Goal: Transaction & Acquisition: Purchase product/service

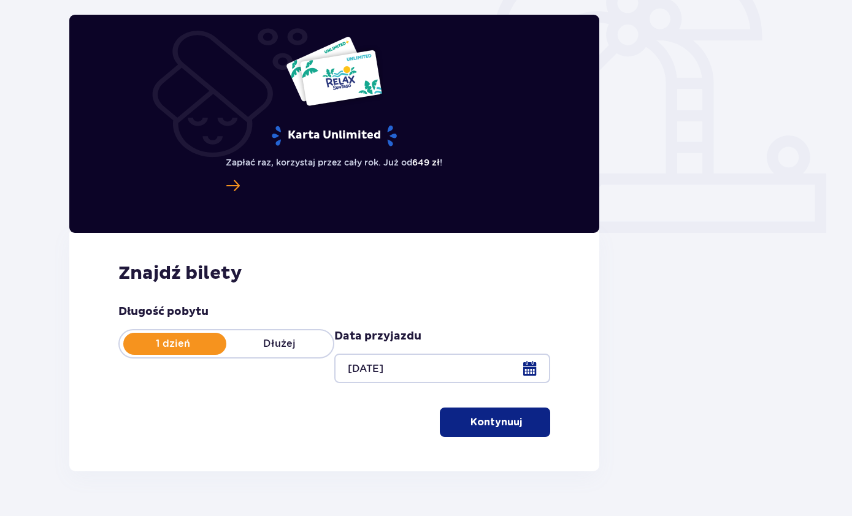
click at [518, 426] on span "button" at bounding box center [523, 422] width 12 height 12
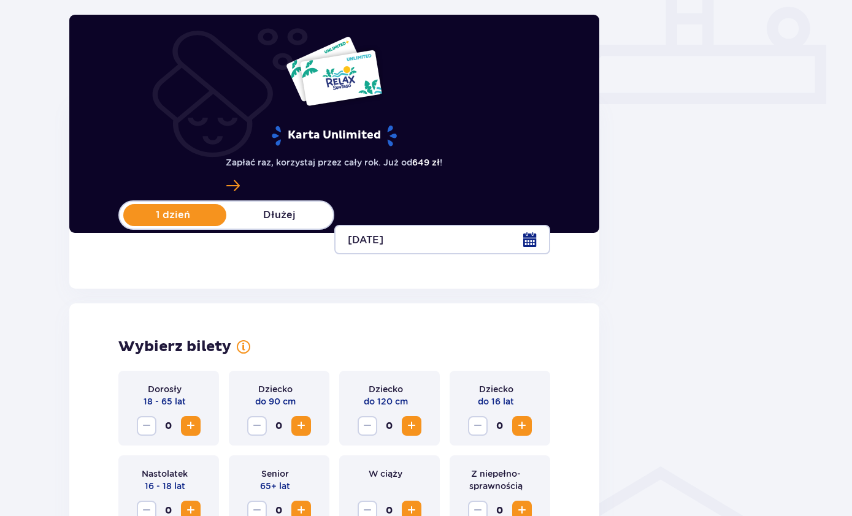
scroll to position [494, 0]
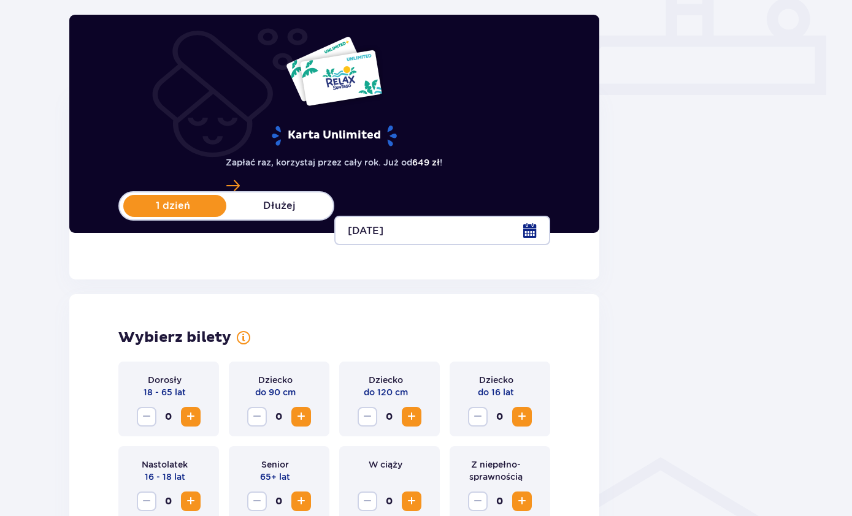
click at [199, 411] on button "Zwiększ" at bounding box center [191, 417] width 20 height 20
click at [183, 413] on span "Zwiększ" at bounding box center [190, 417] width 15 height 15
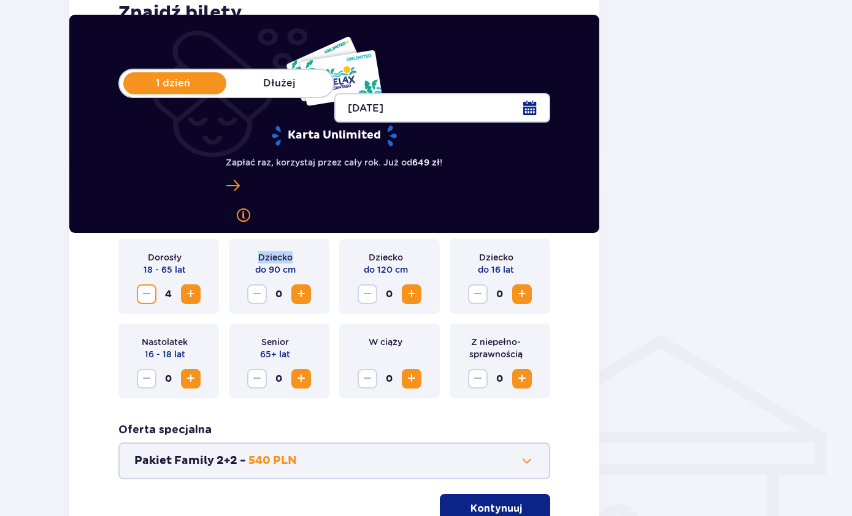
scroll to position [623, 0]
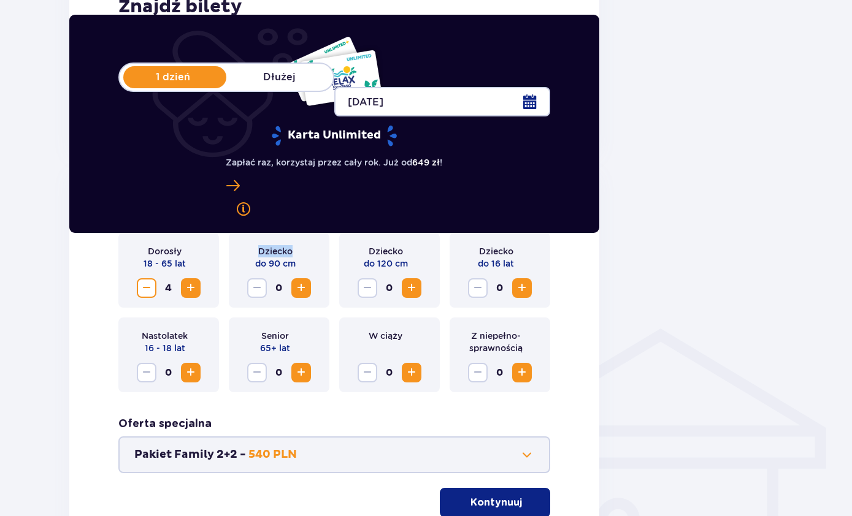
click at [416, 462] on button "Pakiet Family 2+2 - 540 PLN" at bounding box center [334, 455] width 400 height 15
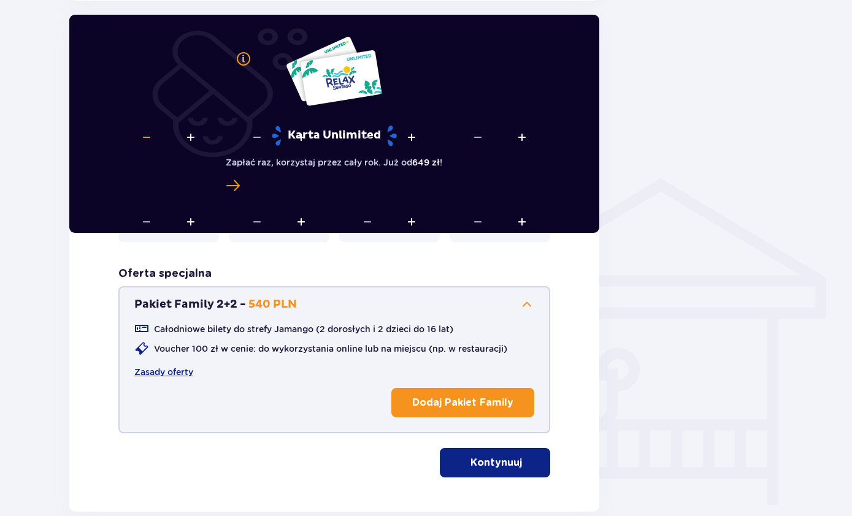
scroll to position [774, 0]
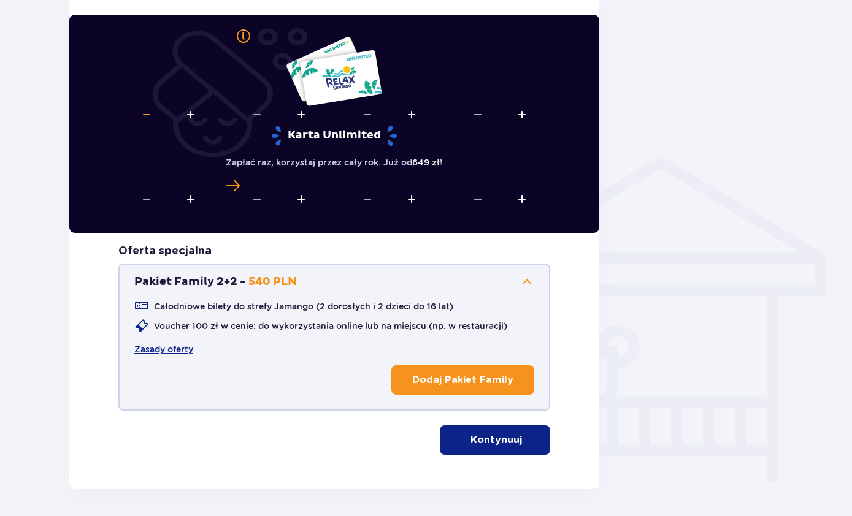
click at [481, 437] on p "Kontynuuj" at bounding box center [496, 440] width 52 height 13
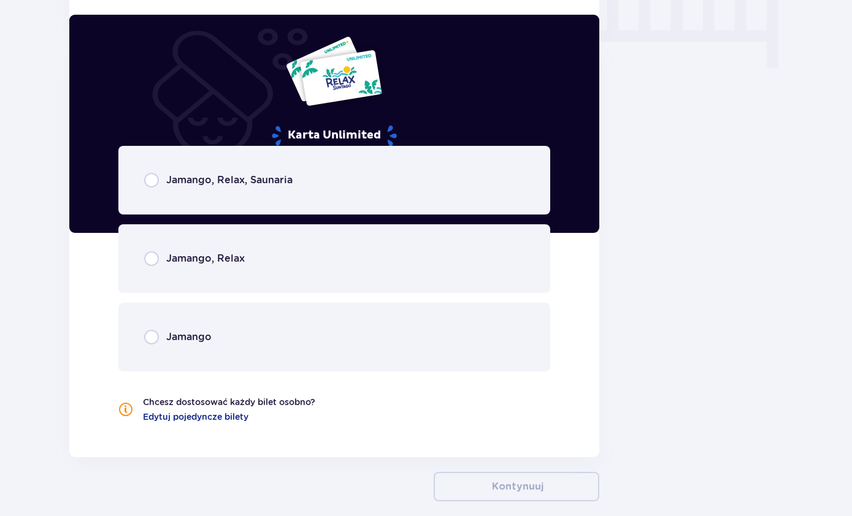
scroll to position [1226, 0]
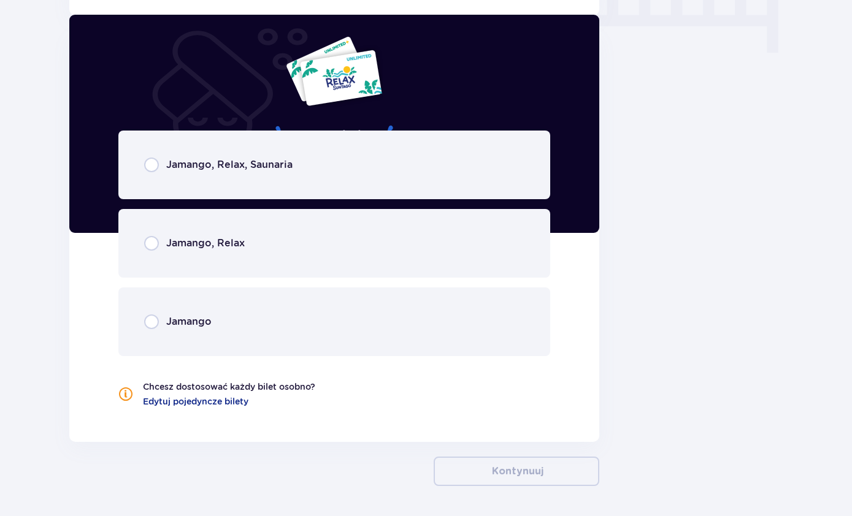
click at [153, 168] on input "radio" at bounding box center [151, 165] width 15 height 15
radio input "true"
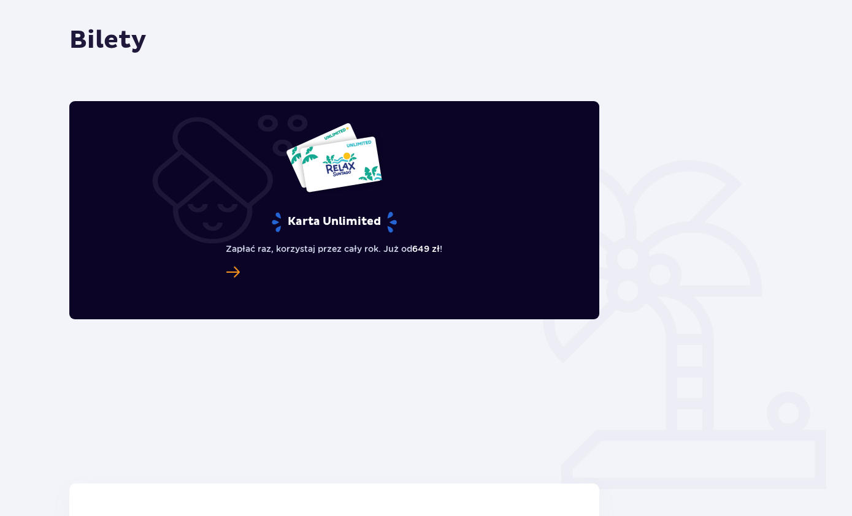
scroll to position [0, 0]
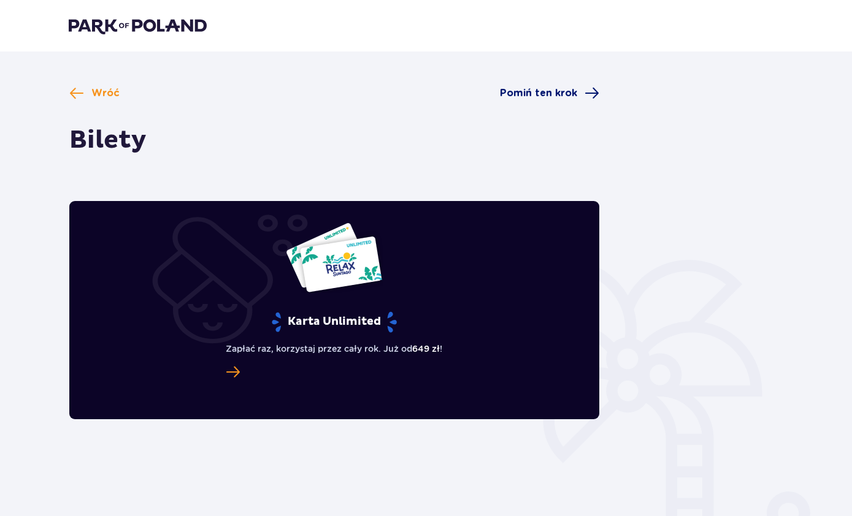
click at [561, 92] on span "Pomiń ten krok" at bounding box center [538, 92] width 77 height 13
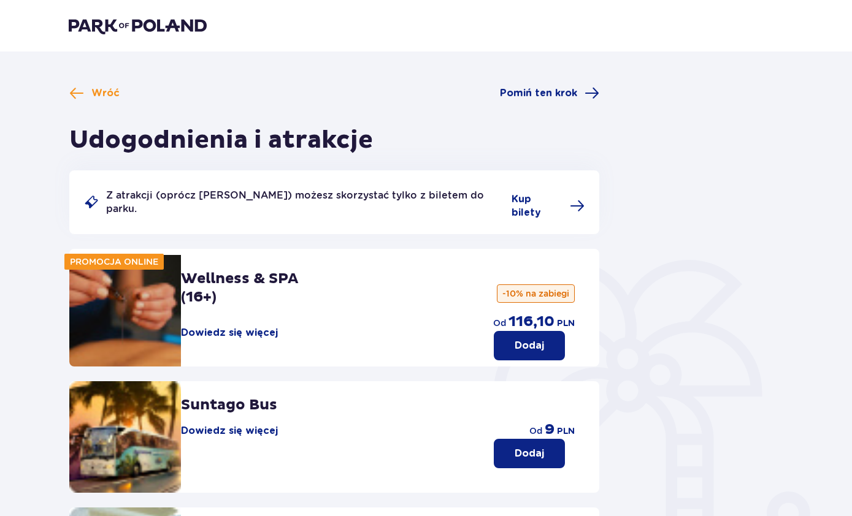
click at [119, 30] on img at bounding box center [138, 25] width 138 height 17
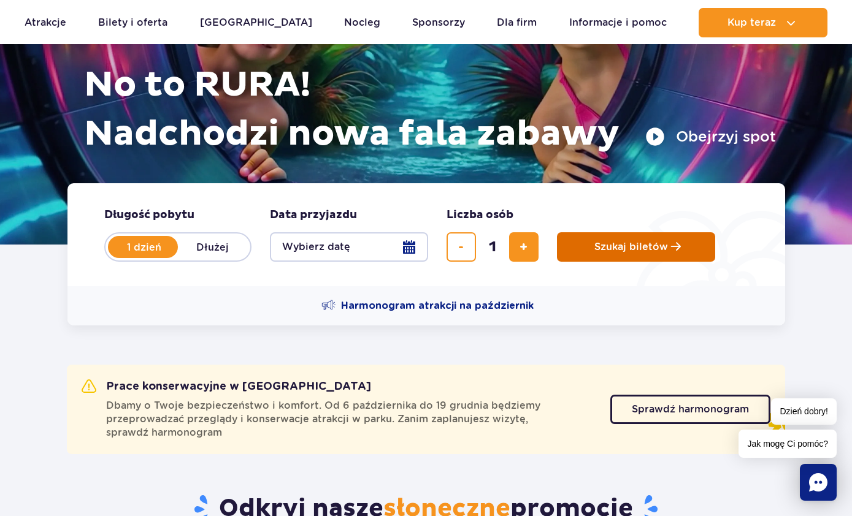
scroll to position [143, 0]
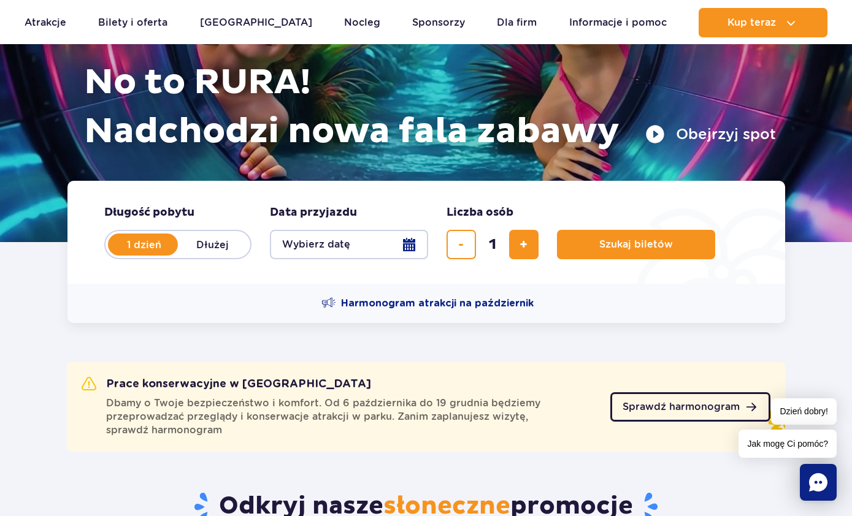
click at [652, 405] on span "Sprawdź harmonogram" at bounding box center [681, 407] width 117 height 10
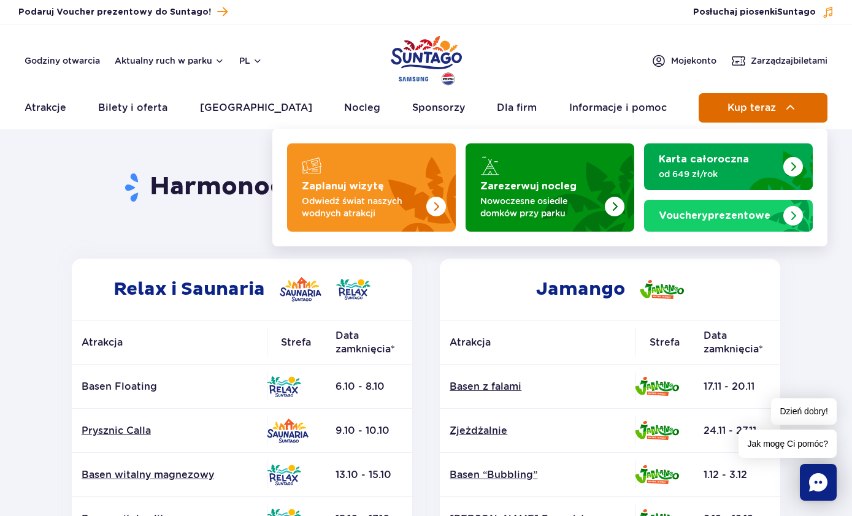
click at [741, 109] on span "Kup teraz" at bounding box center [751, 107] width 48 height 11
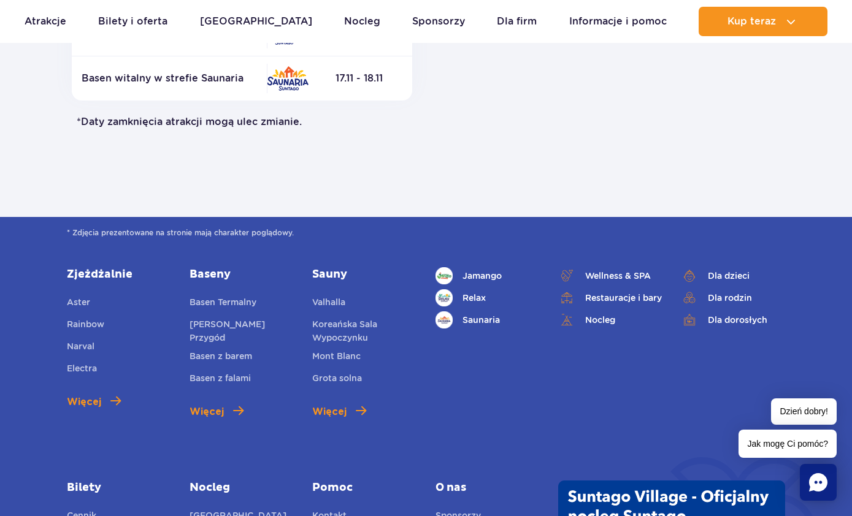
scroll to position [805, 0]
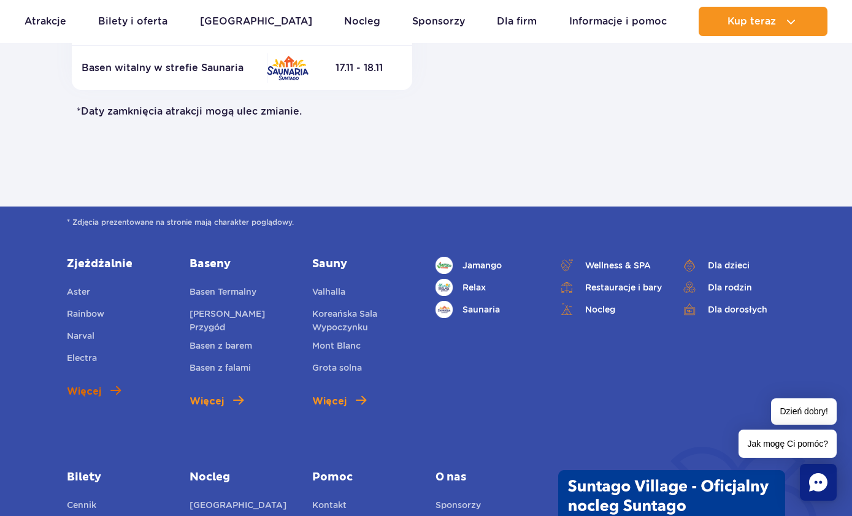
click at [79, 391] on span "Więcej" at bounding box center [84, 392] width 34 height 15
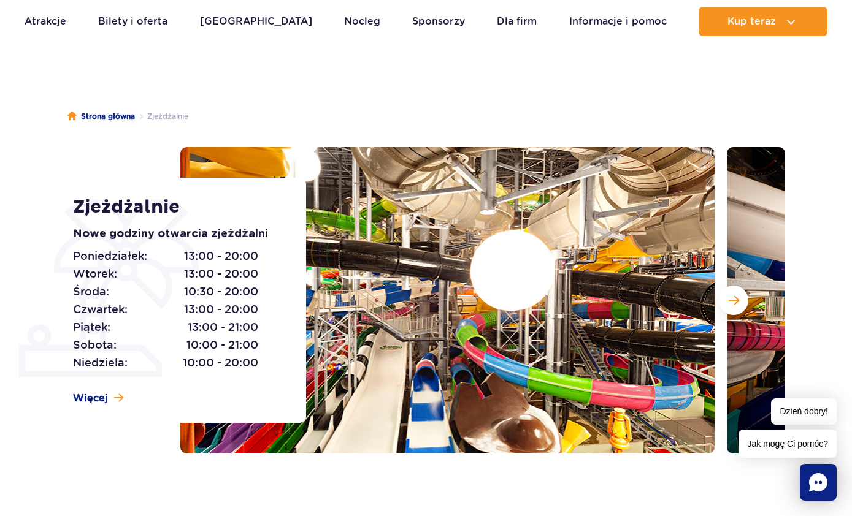
scroll to position [101, 0]
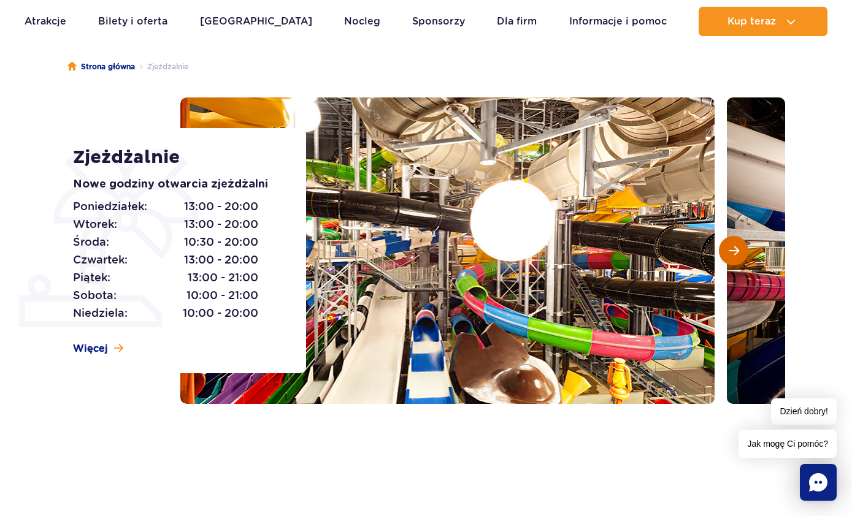
click at [737, 248] on span "Następny slajd" at bounding box center [734, 250] width 10 height 11
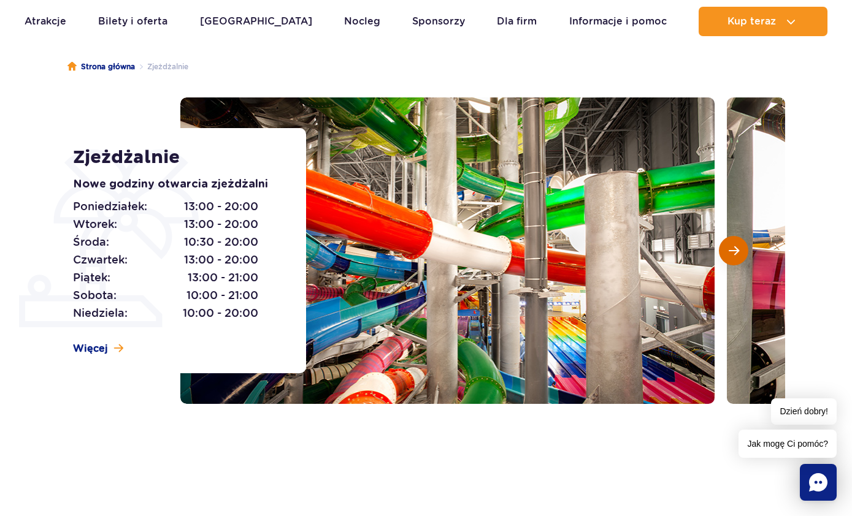
click at [737, 248] on span "Następny slajd" at bounding box center [734, 250] width 10 height 11
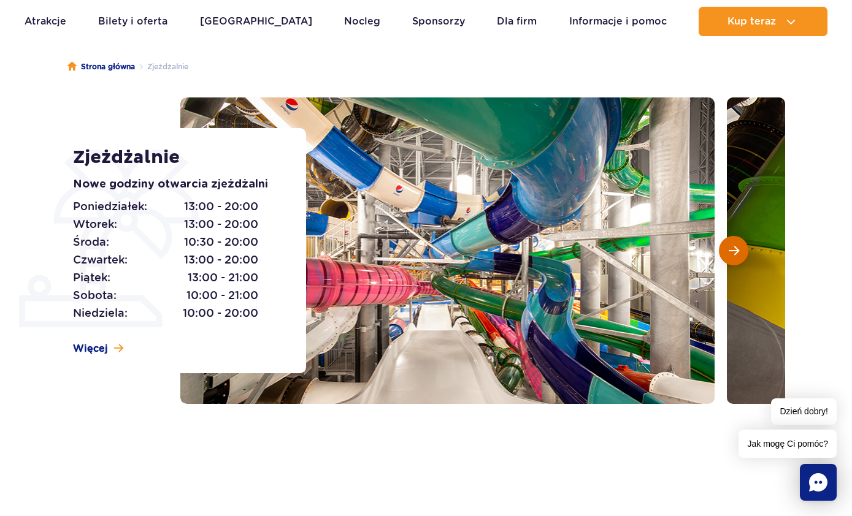
click at [737, 248] on span "Następny slajd" at bounding box center [734, 250] width 10 height 11
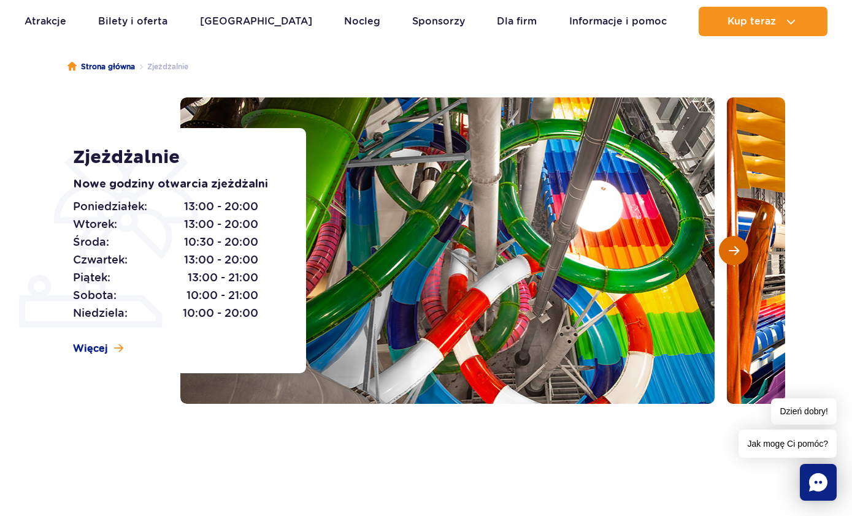
click at [737, 248] on span "Następny slajd" at bounding box center [734, 250] width 10 height 11
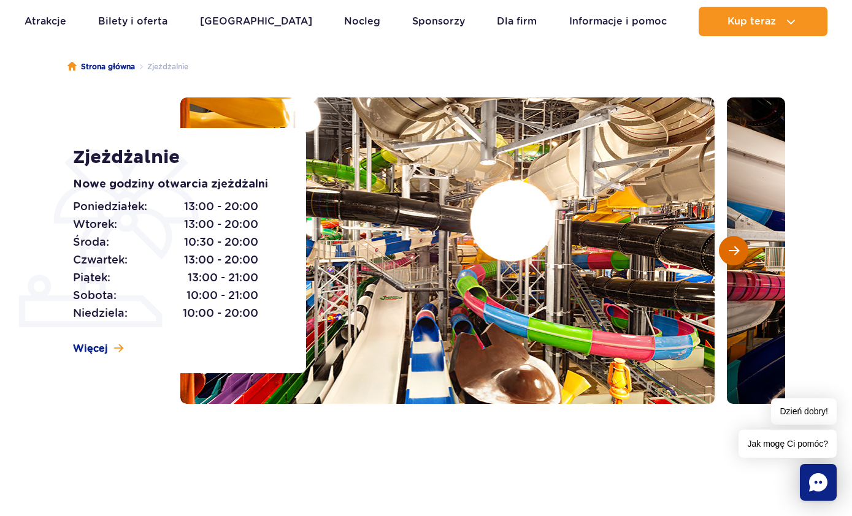
click at [732, 251] on span "Następny slajd" at bounding box center [734, 250] width 10 height 11
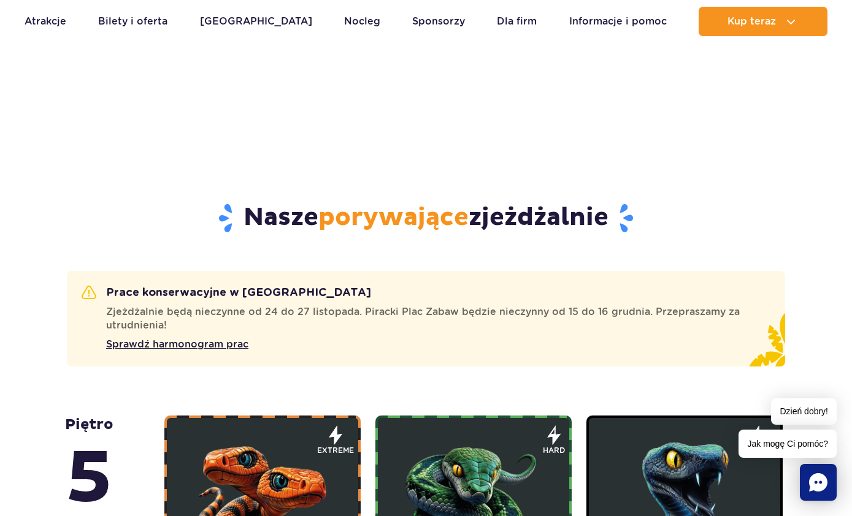
scroll to position [488, 0]
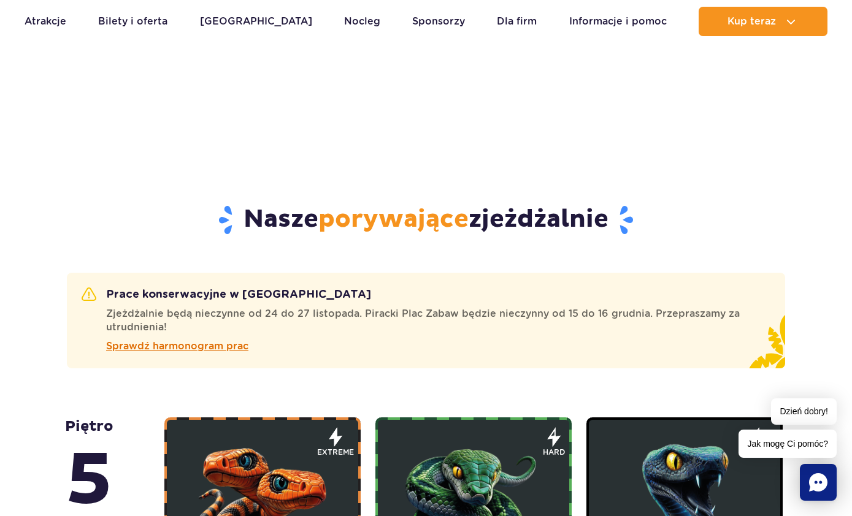
click at [162, 347] on span "Sprawdź harmonogram prac" at bounding box center [177, 346] width 142 height 15
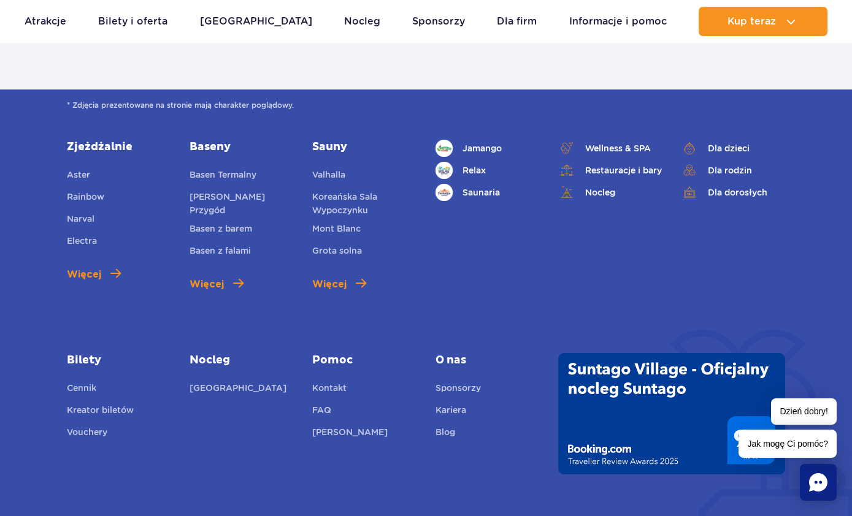
scroll to position [923, 0]
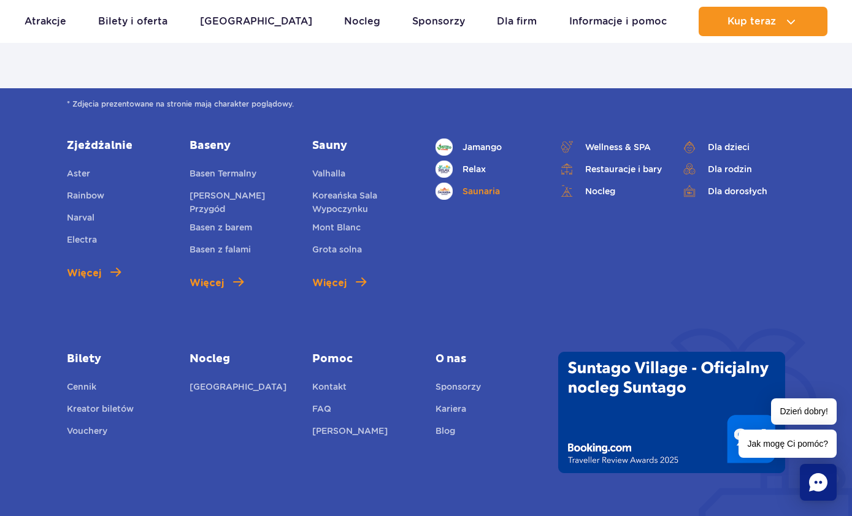
click at [476, 188] on link "Saunaria" at bounding box center [487, 191] width 104 height 17
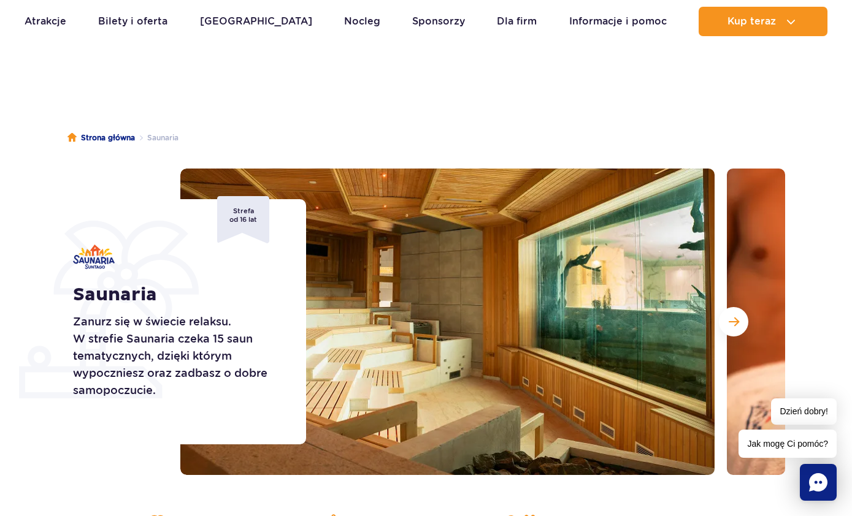
scroll to position [58, 0]
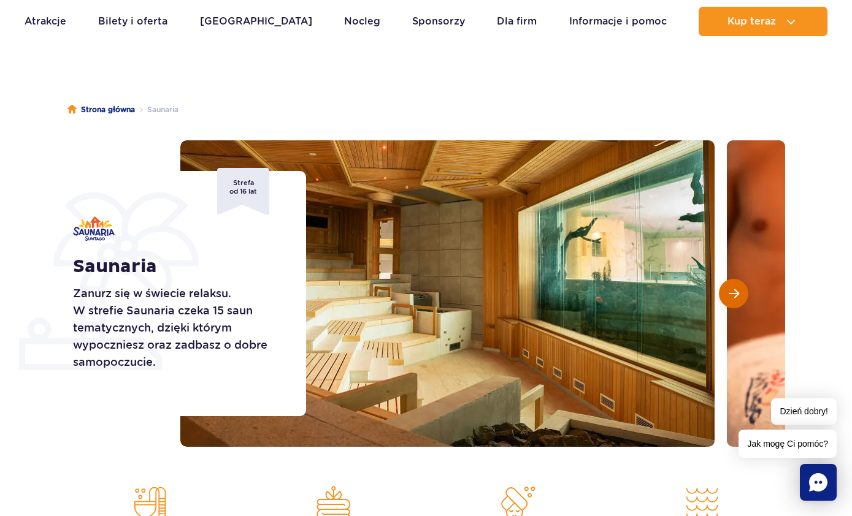
click at [737, 296] on span "Następny slajd" at bounding box center [734, 293] width 10 height 11
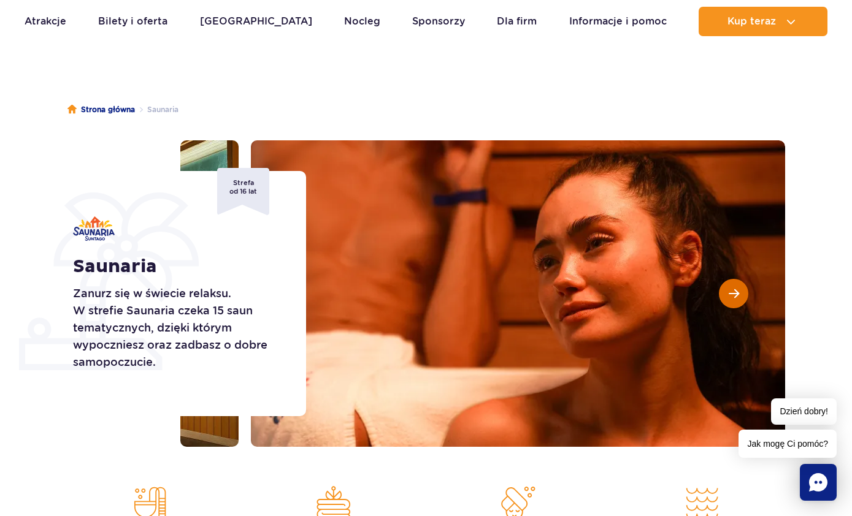
click at [737, 296] on span "Następny slajd" at bounding box center [734, 293] width 10 height 11
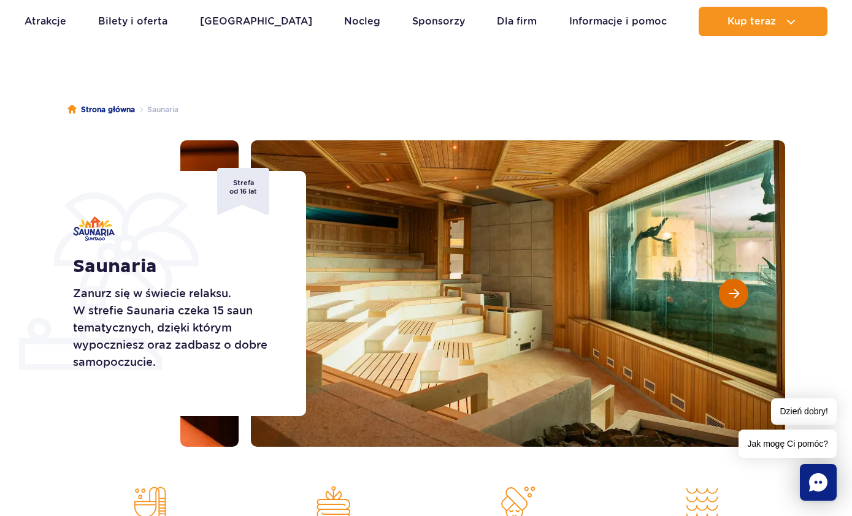
click at [737, 296] on span "Następny slajd" at bounding box center [734, 293] width 10 height 11
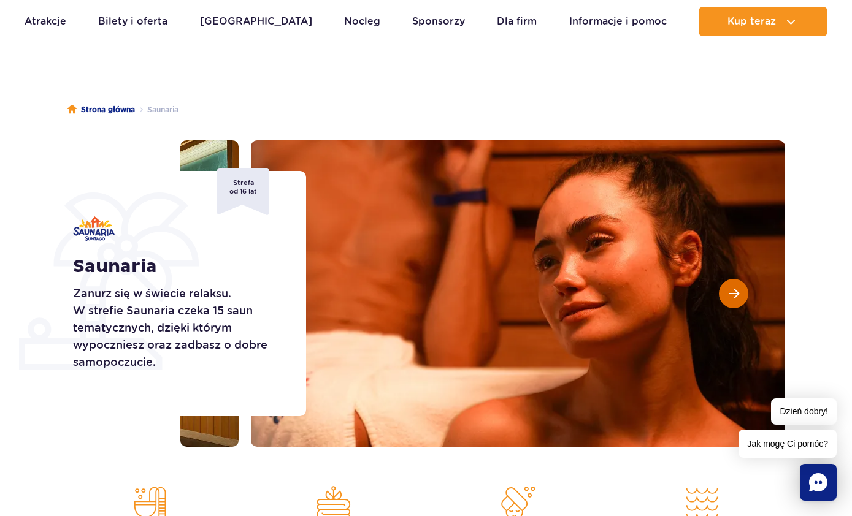
click at [737, 296] on span "Następny slajd" at bounding box center [734, 293] width 10 height 11
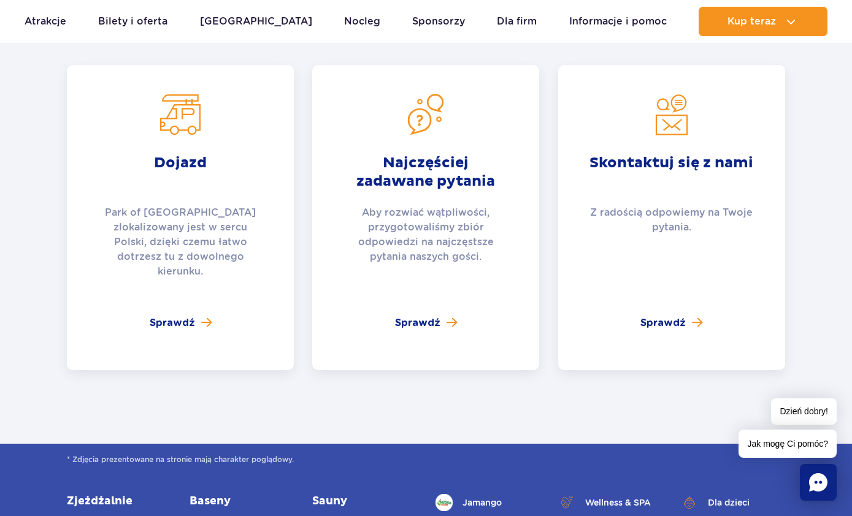
scroll to position [2479, 0]
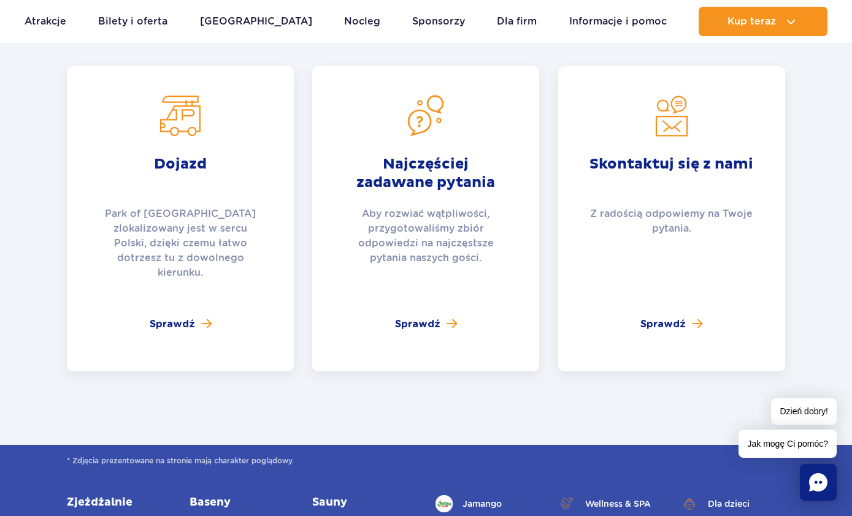
click at [477, 516] on link "Relax" at bounding box center [487, 526] width 104 height 17
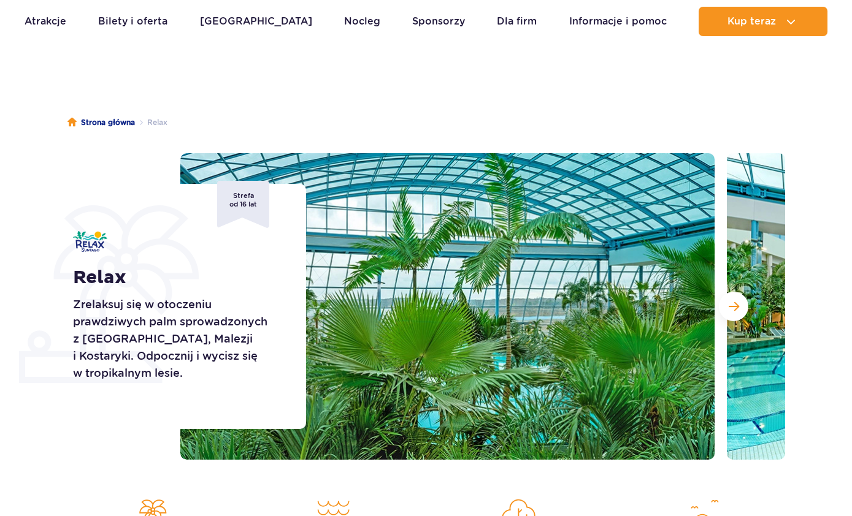
scroll to position [47, 0]
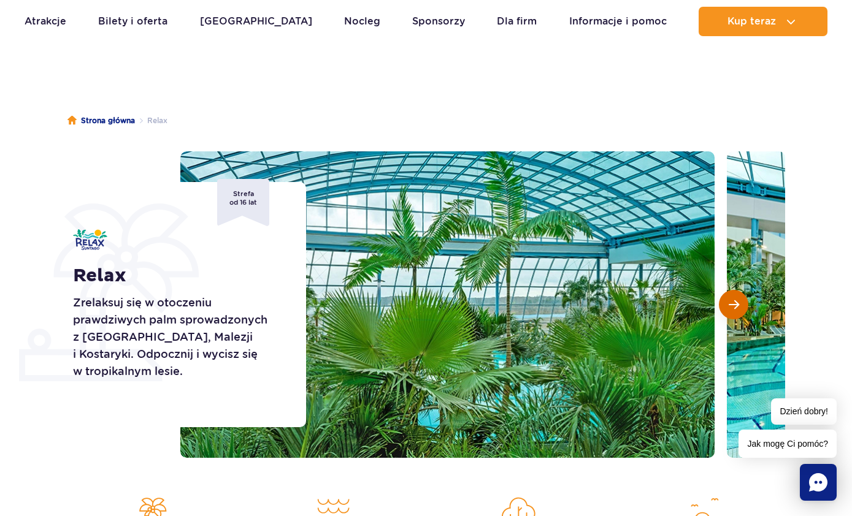
click at [738, 301] on span "Następny slajd" at bounding box center [734, 304] width 10 height 11
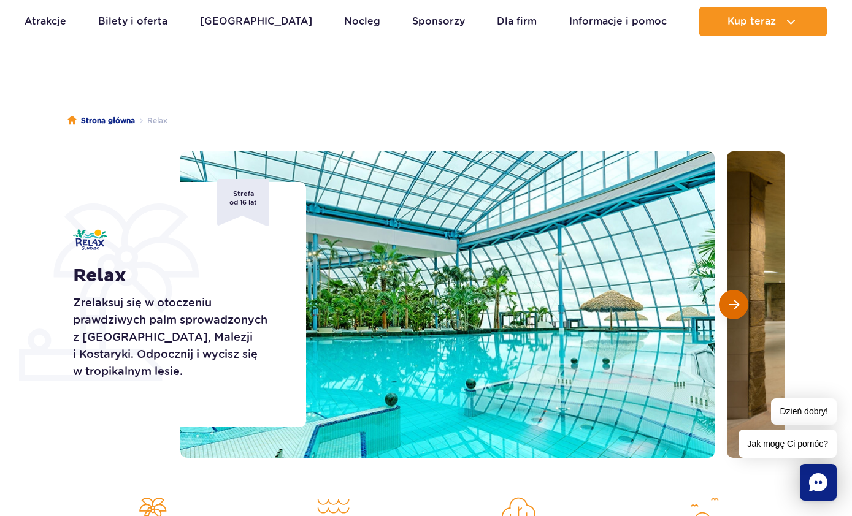
click at [738, 301] on span "Następny slajd" at bounding box center [734, 304] width 10 height 11
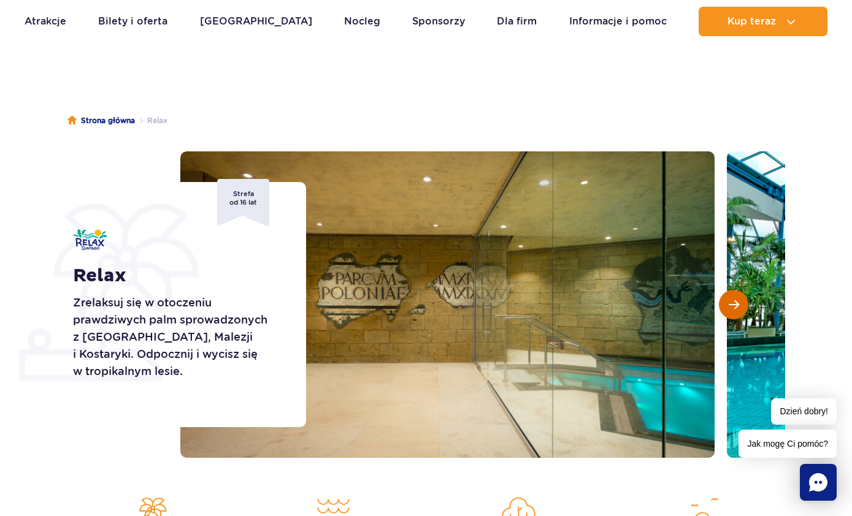
click at [738, 301] on span "Następny slajd" at bounding box center [734, 304] width 10 height 11
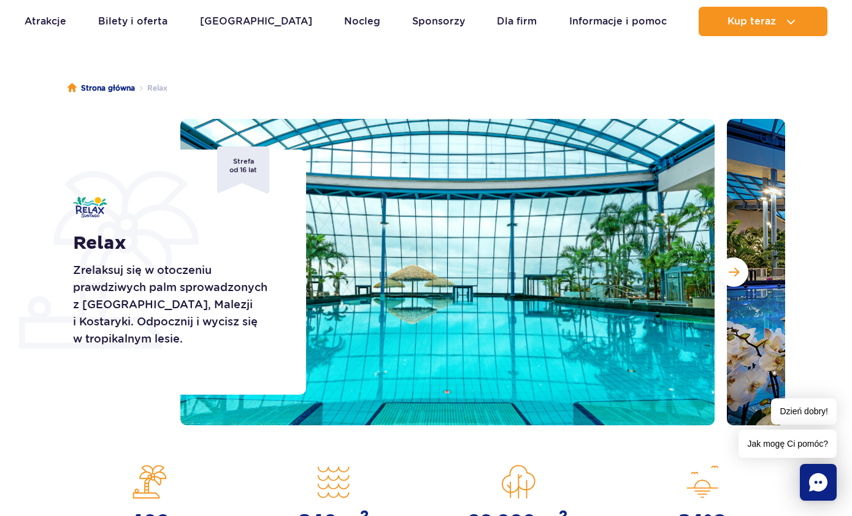
scroll to position [0, 0]
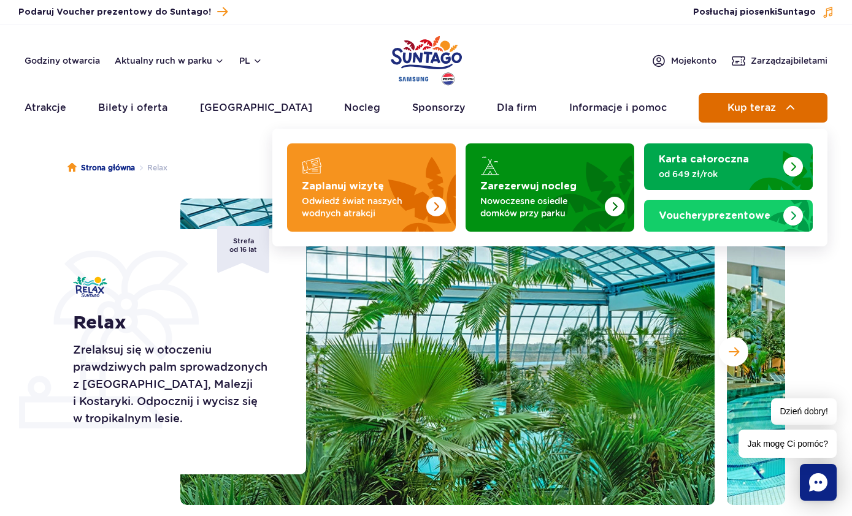
click at [738, 112] on span "Kup teraz" at bounding box center [751, 107] width 48 height 11
click at [766, 116] on button "Kup teraz" at bounding box center [763, 107] width 129 height 29
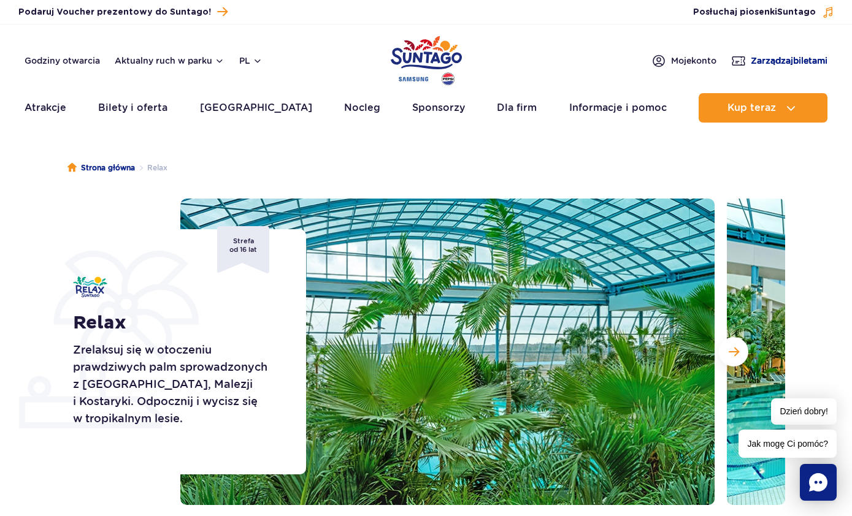
click at [765, 64] on span "Zarządzaj biletami" at bounding box center [789, 61] width 77 height 12
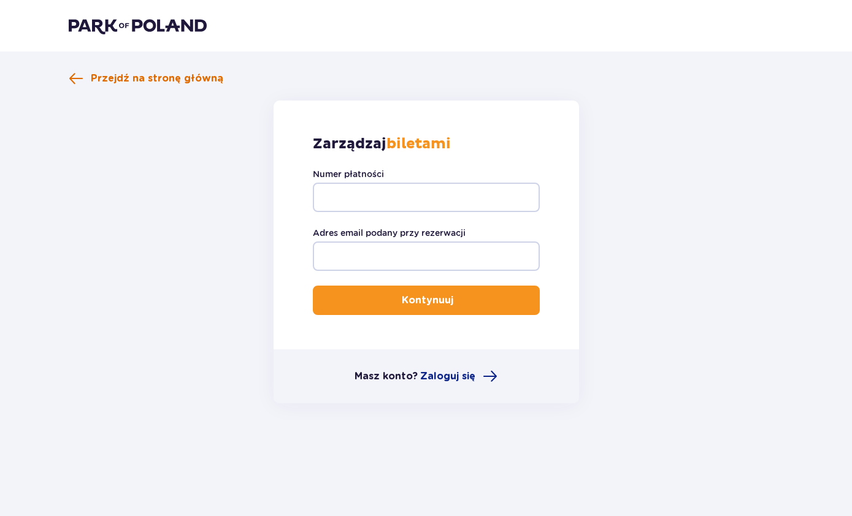
click at [115, 78] on span "Przejdź na stronę główną" at bounding box center [157, 78] width 132 height 13
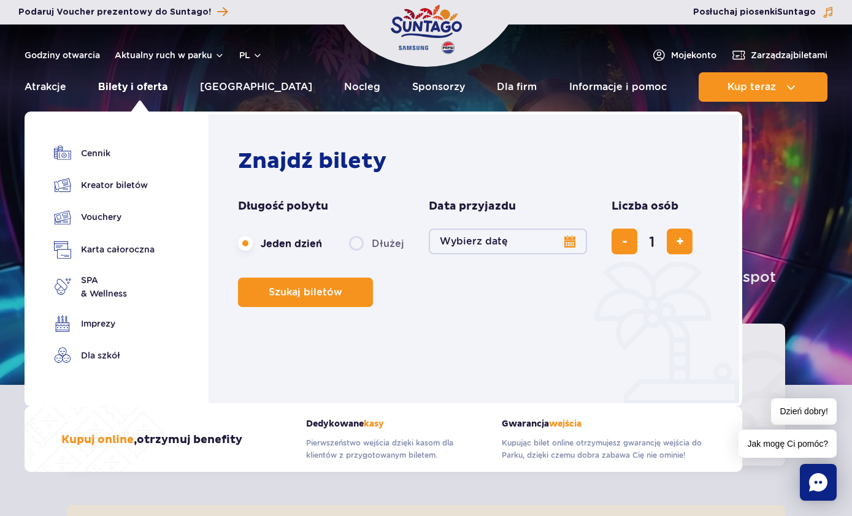
click at [145, 88] on link "Bilety i oferta" at bounding box center [132, 86] width 69 height 29
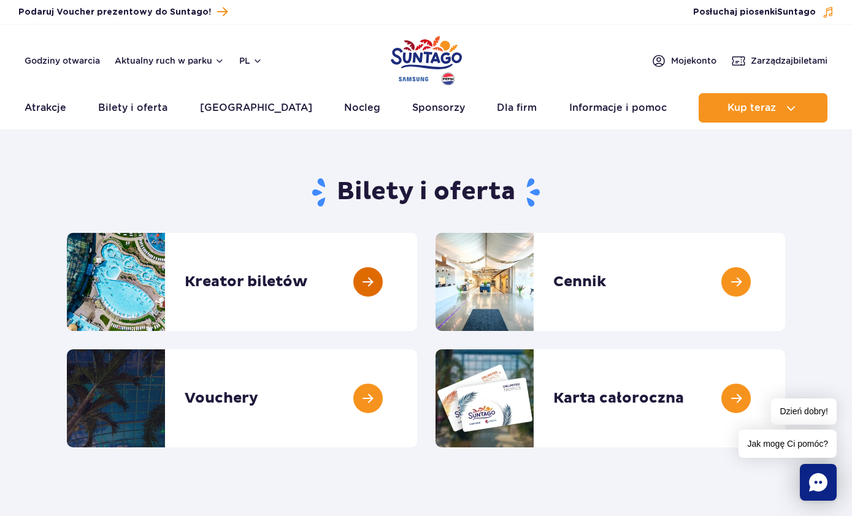
click at [417, 281] on link at bounding box center [417, 282] width 0 height 98
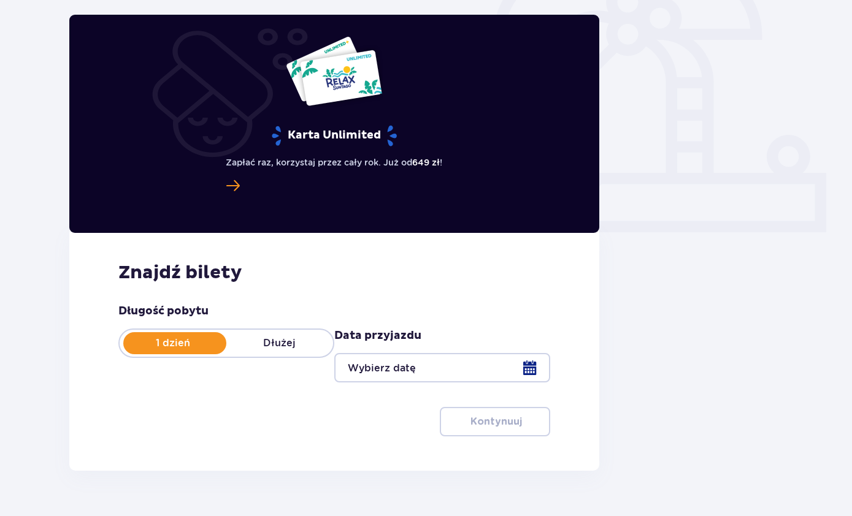
scroll to position [356, 0]
click at [477, 367] on div at bounding box center [442, 368] width 216 height 29
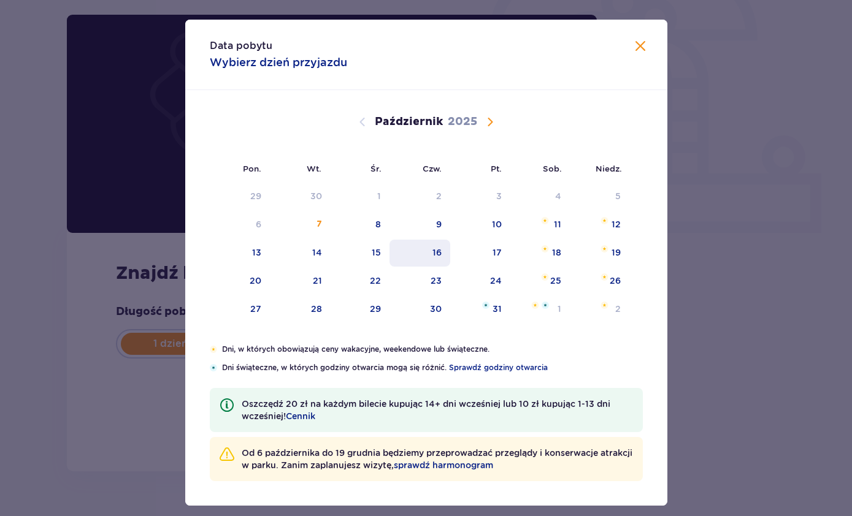
click at [440, 259] on div "16" at bounding box center [436, 253] width 9 height 12
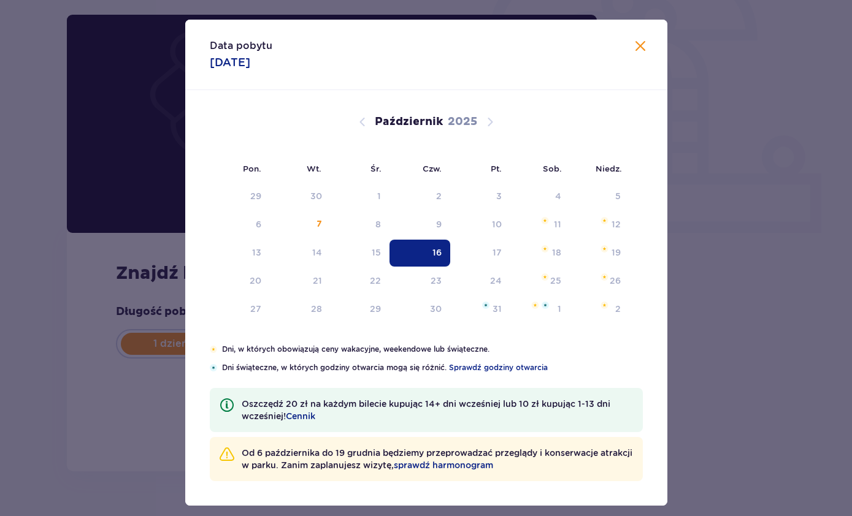
type input "16.10.25"
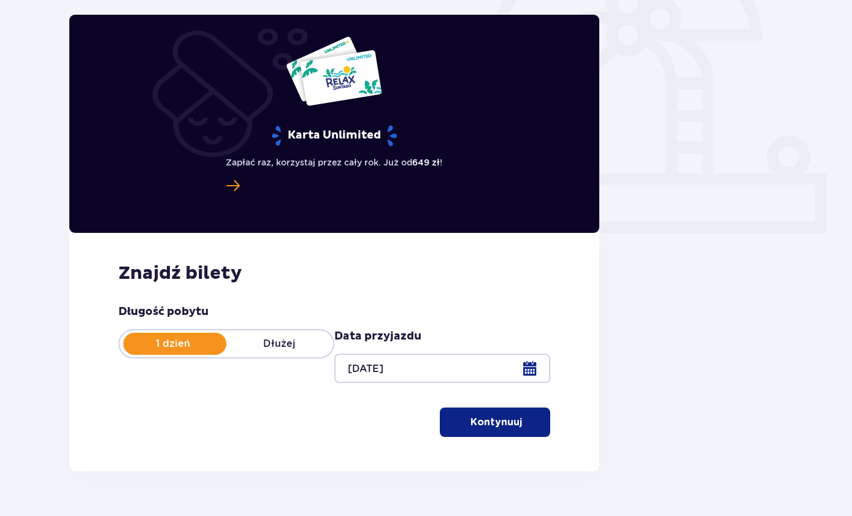
click at [531, 377] on div at bounding box center [442, 368] width 216 height 29
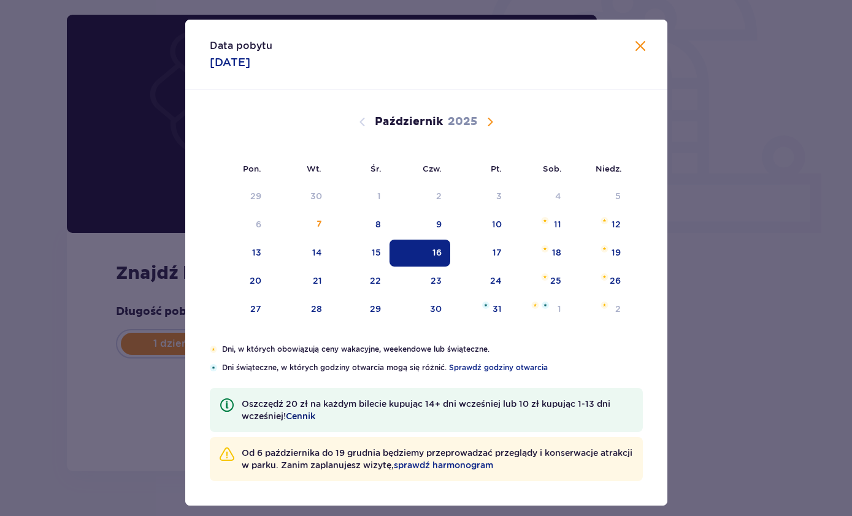
click at [308, 423] on span "Cennik" at bounding box center [300, 416] width 29 height 12
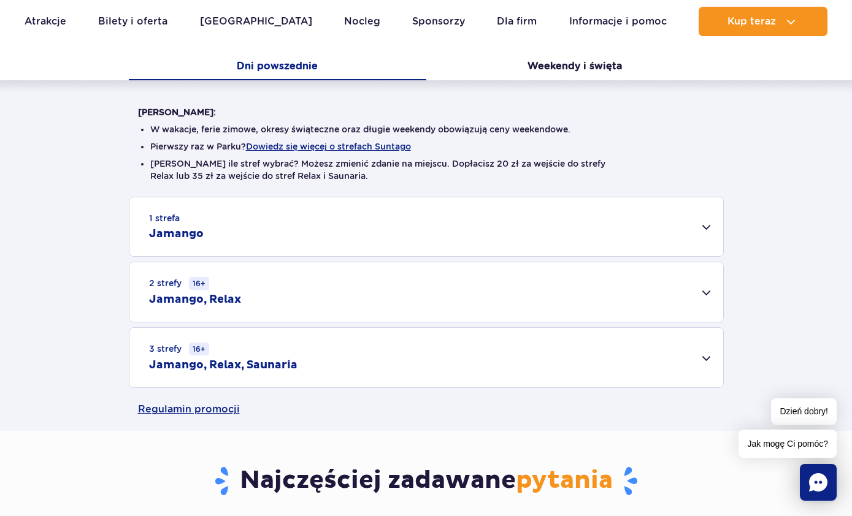
scroll to position [258, 0]
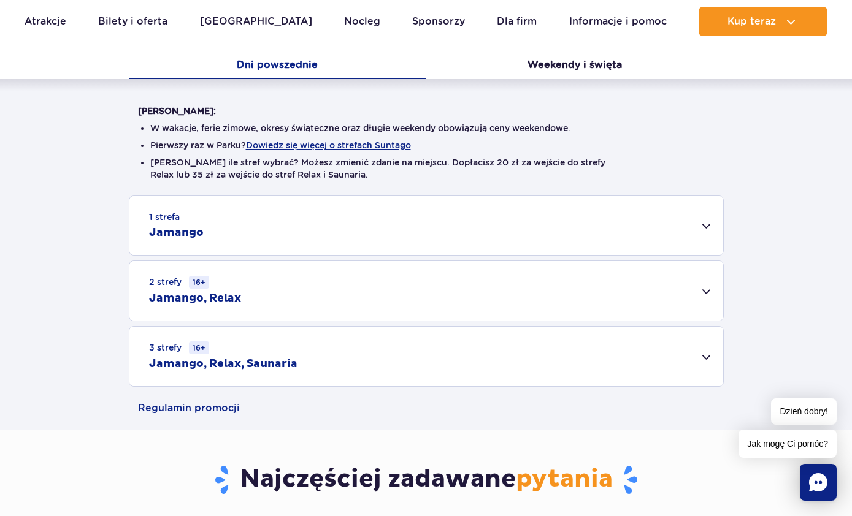
click at [699, 352] on div "3 strefy 16+ Jamango, Relax, Saunaria" at bounding box center [426, 356] width 594 height 59
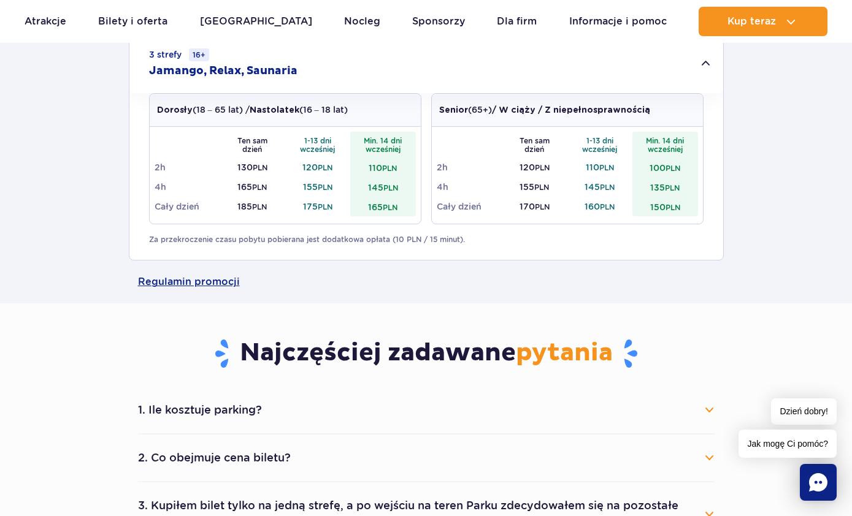
scroll to position [553, 0]
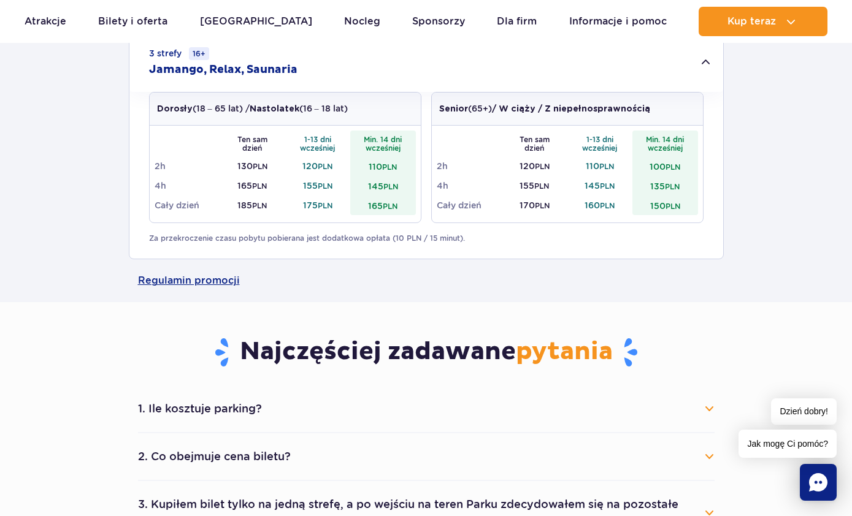
click at [350, 405] on button "1. Ile kosztuje parking?" at bounding box center [426, 409] width 577 height 27
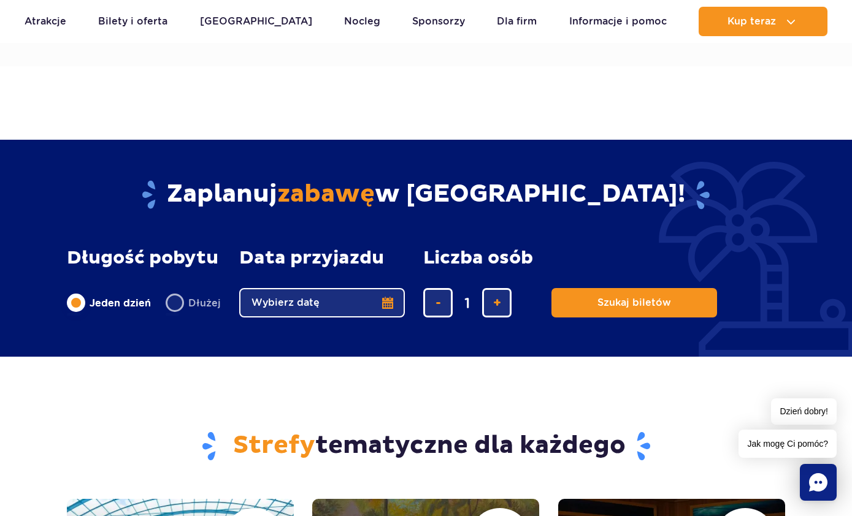
scroll to position [1121, 0]
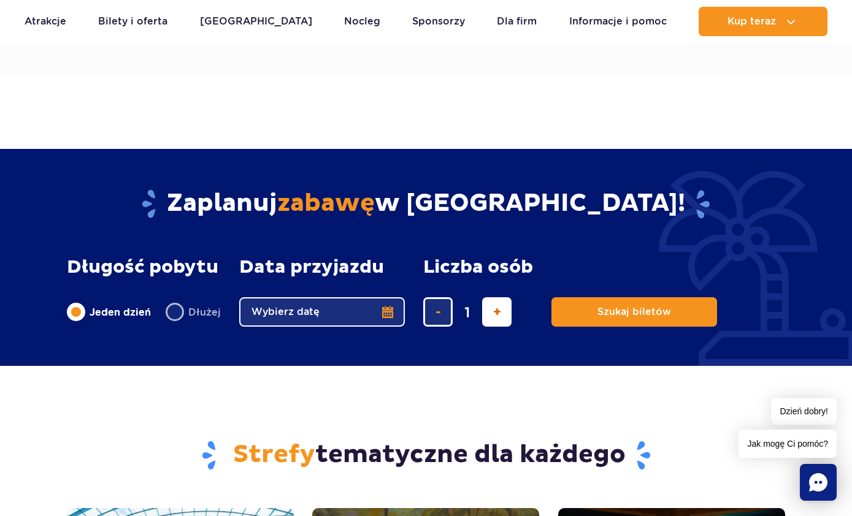
click at [493, 312] on span "dodaj bilet" at bounding box center [497, 312] width 8 height 0
type input "2"
click at [384, 305] on button "Wybierz datę" at bounding box center [322, 311] width 166 height 29
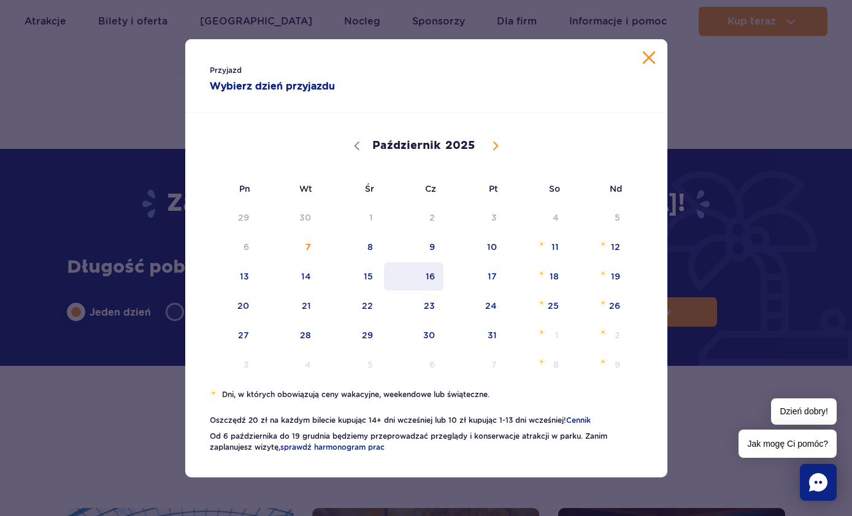
click at [440, 291] on span "16" at bounding box center [414, 276] width 62 height 28
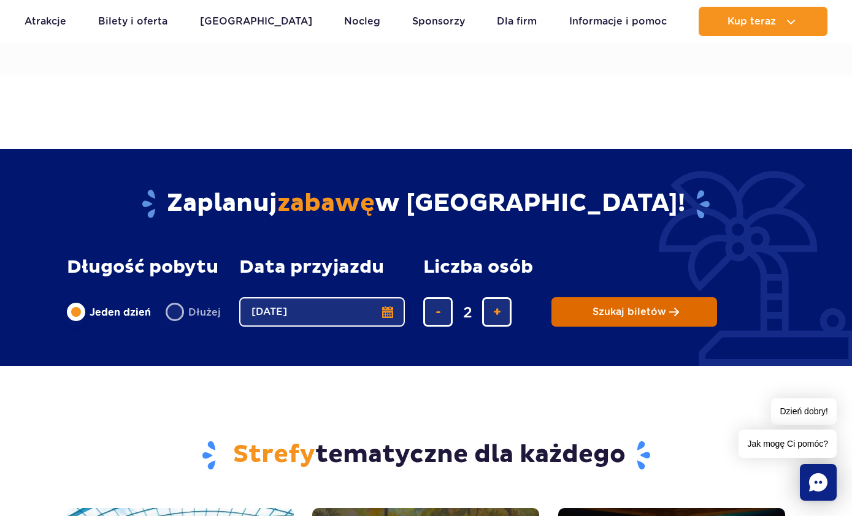
click at [594, 310] on button "Szukaj biletów" at bounding box center [634, 311] width 166 height 29
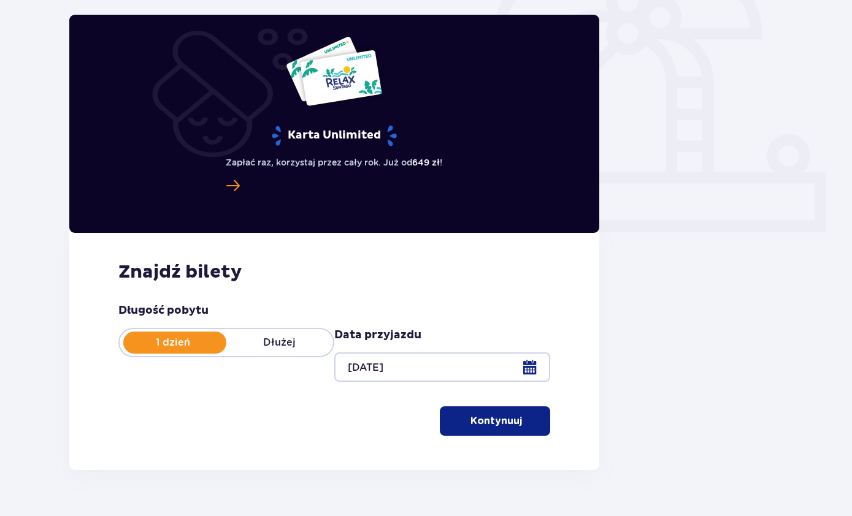
scroll to position [356, 0]
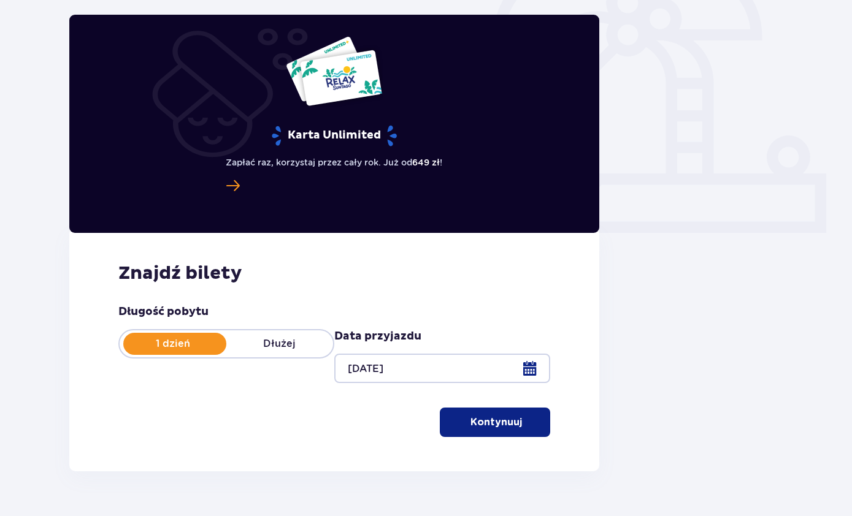
click at [493, 421] on p "Kontynuuj" at bounding box center [496, 422] width 52 height 13
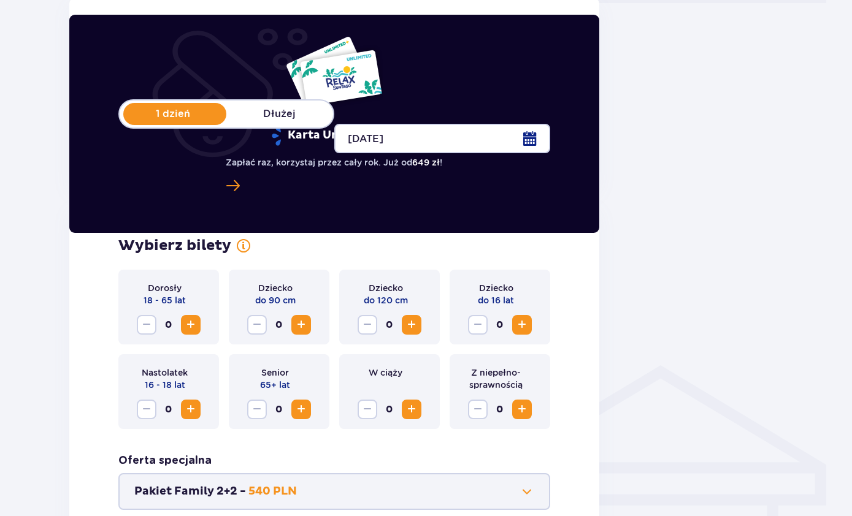
scroll to position [586, 0]
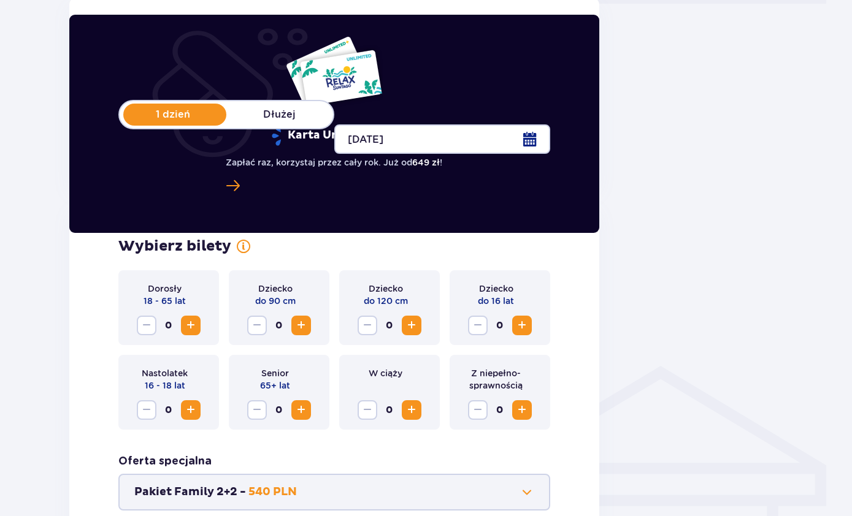
click at [189, 326] on span "Zwiększ" at bounding box center [190, 325] width 15 height 15
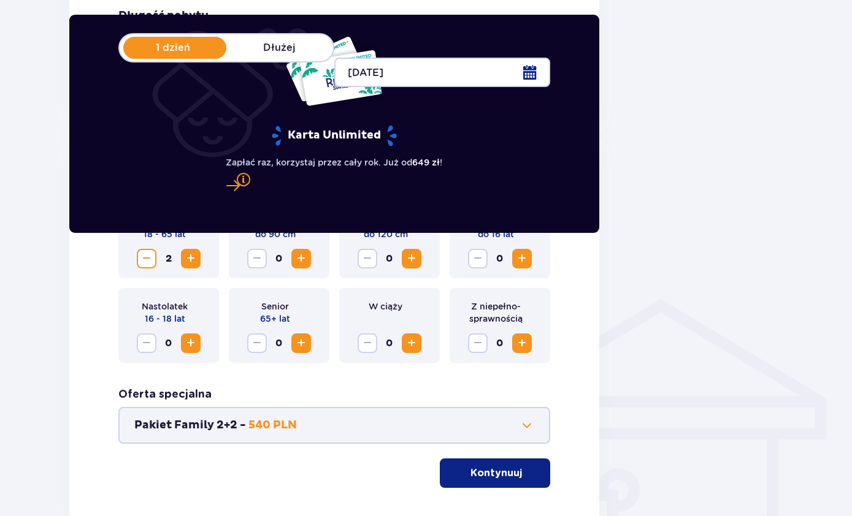
scroll to position [654, 0]
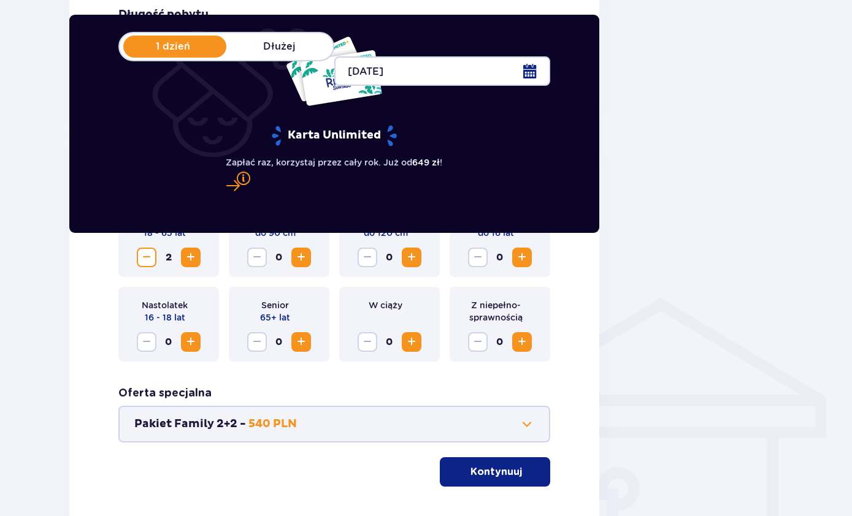
click at [522, 469] on span "button" at bounding box center [523, 472] width 12 height 12
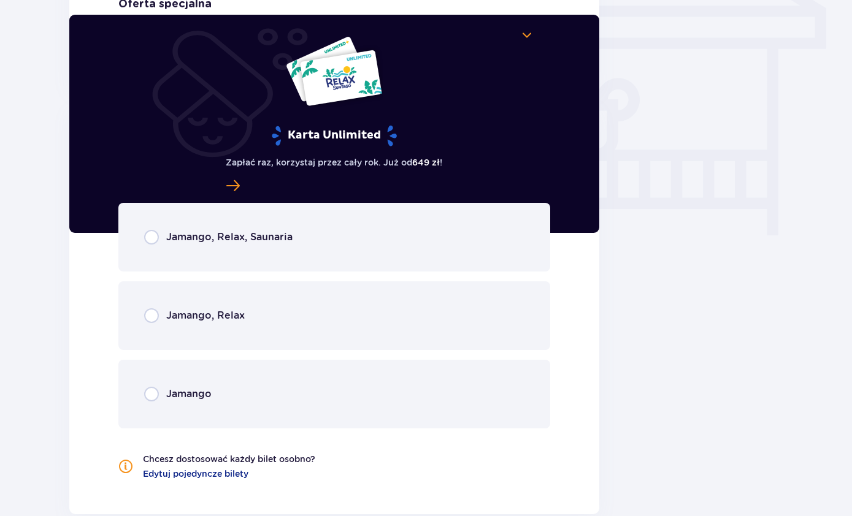
scroll to position [1116, 0]
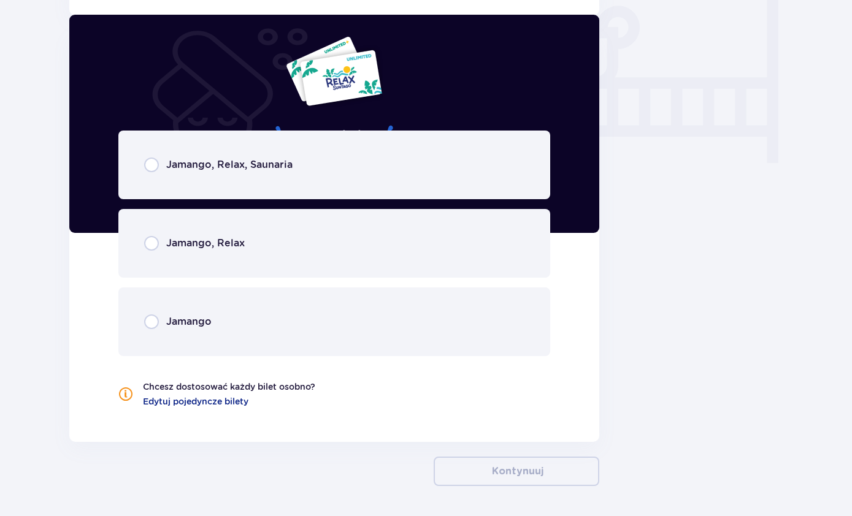
click at [277, 162] on span "Jamango, Relax, Saunaria" at bounding box center [229, 164] width 126 height 13
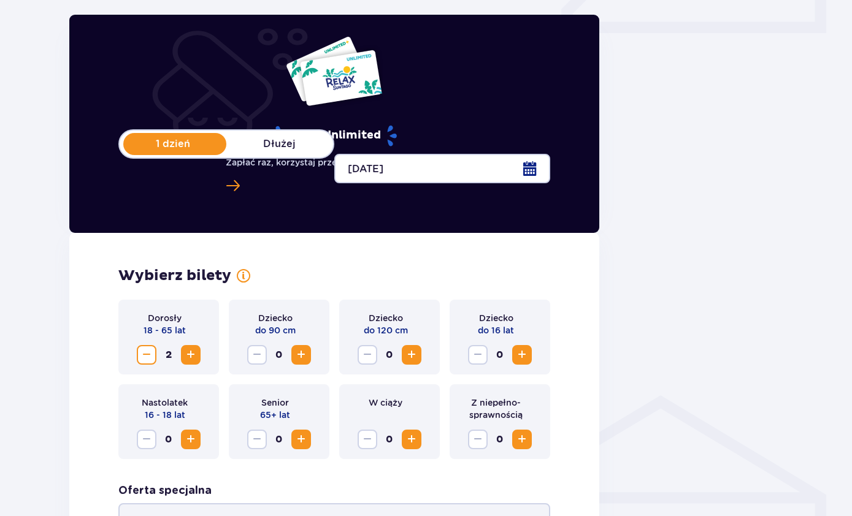
scroll to position [555, 0]
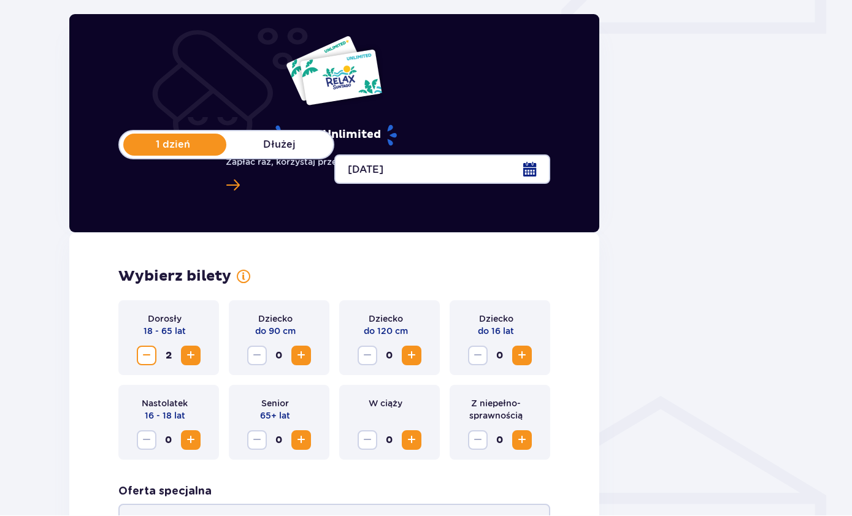
click at [144, 356] on span "Zmniejsz" at bounding box center [146, 356] width 15 height 15
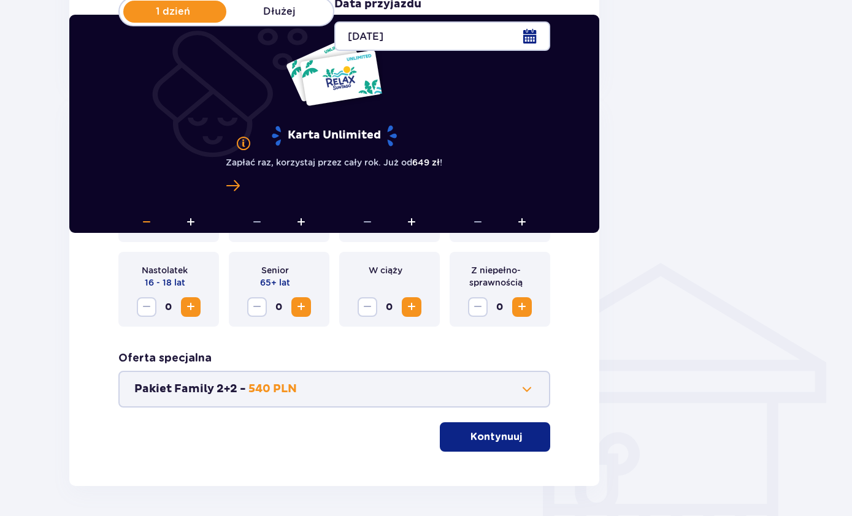
click at [523, 433] on span "button" at bounding box center [523, 437] width 12 height 12
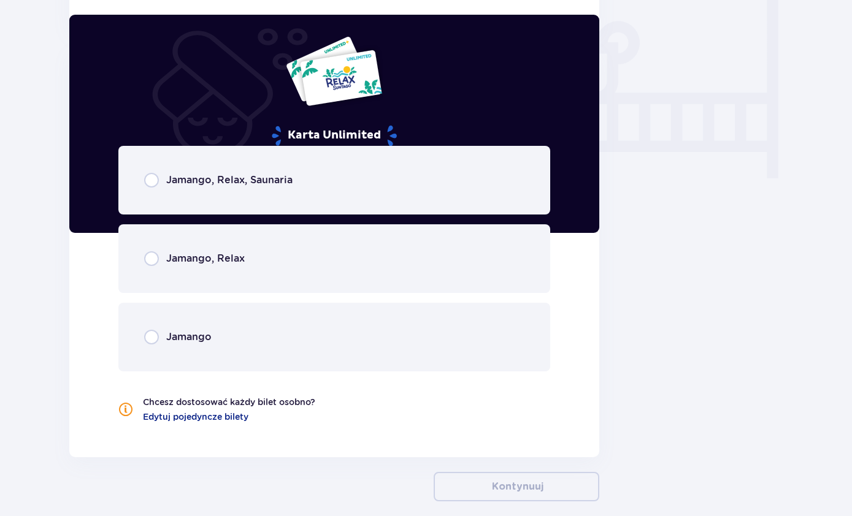
scroll to position [1116, 0]
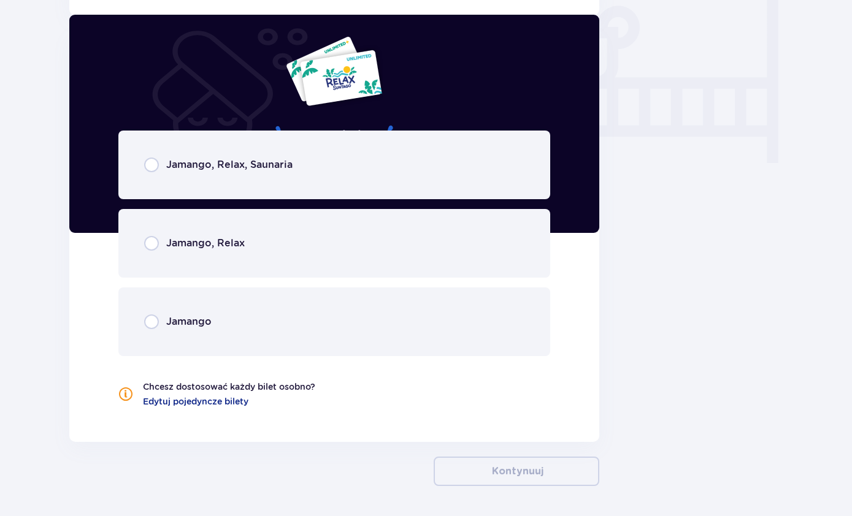
click at [415, 178] on div "Jamango, Relax, Saunaria" at bounding box center [334, 165] width 432 height 69
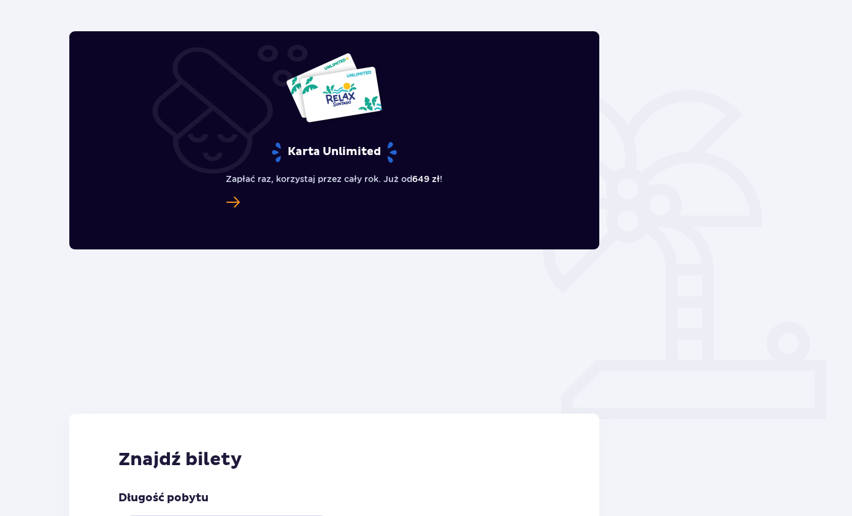
scroll to position [0, 0]
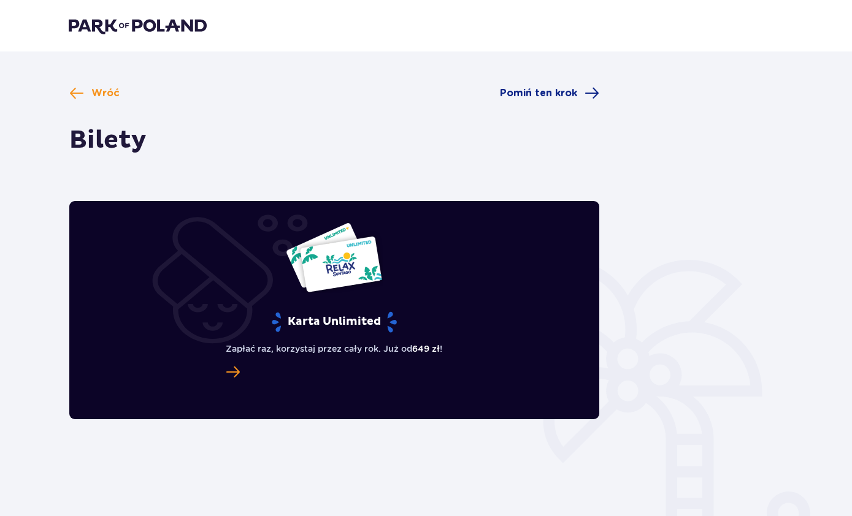
click at [164, 22] on img at bounding box center [138, 25] width 138 height 17
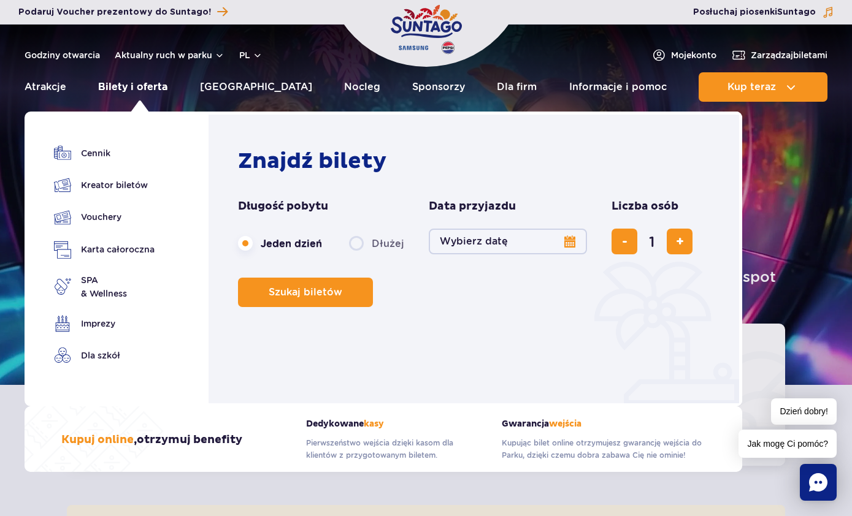
click at [141, 91] on link "Bilety i oferta" at bounding box center [132, 86] width 69 height 29
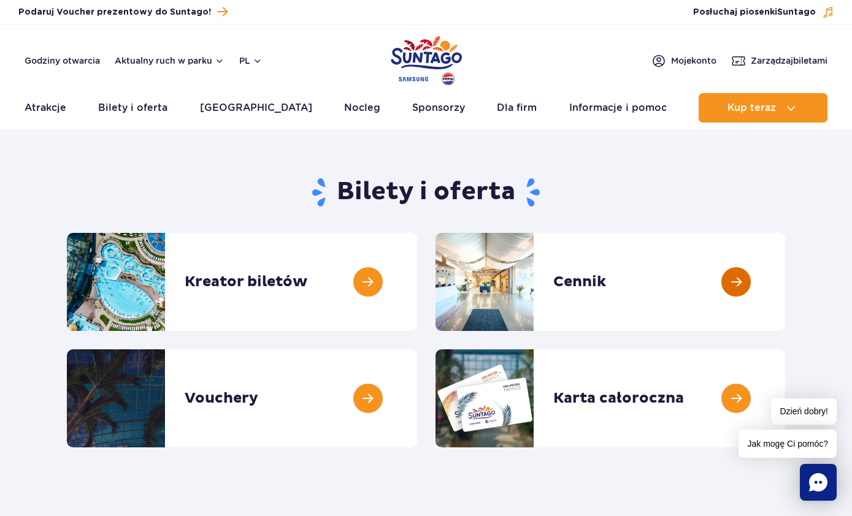
scroll to position [3, 0]
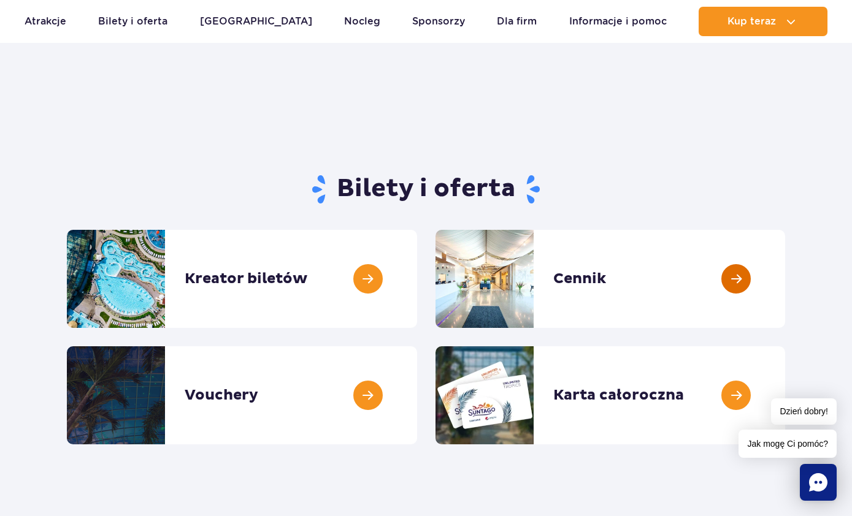
click at [785, 283] on link at bounding box center [785, 279] width 0 height 98
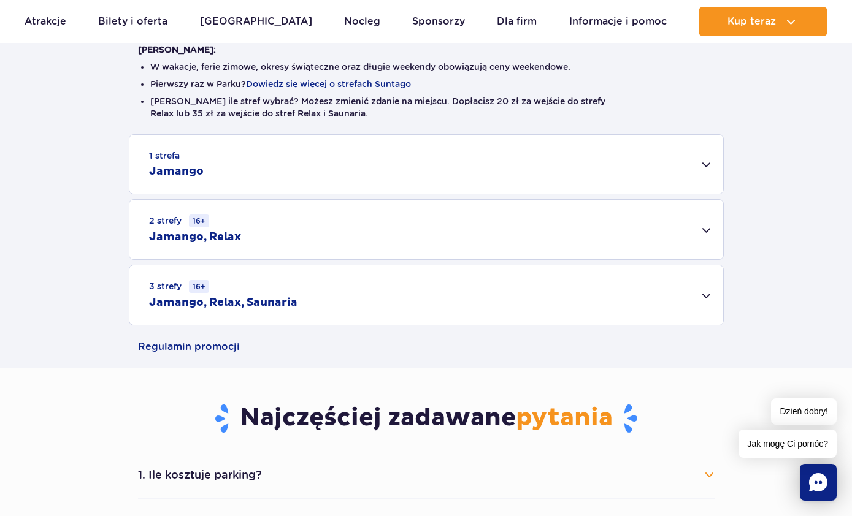
scroll to position [329, 0]
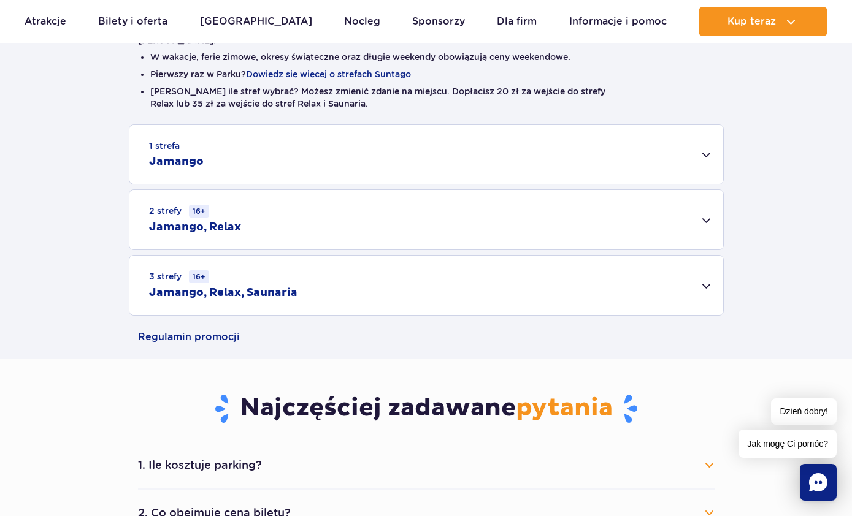
click at [703, 286] on div "3 strefy 16+ Jamango, Relax, Saunaria" at bounding box center [426, 285] width 594 height 59
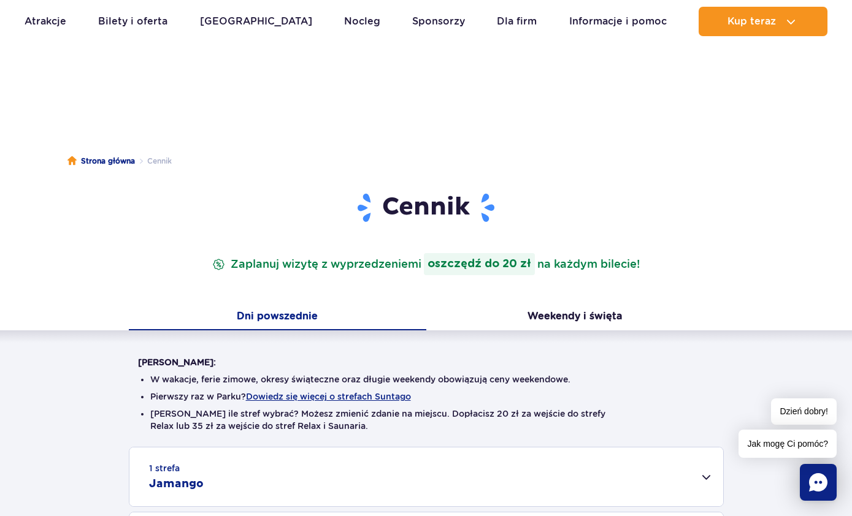
scroll to position [0, 0]
